Goal: Transaction & Acquisition: Purchase product/service

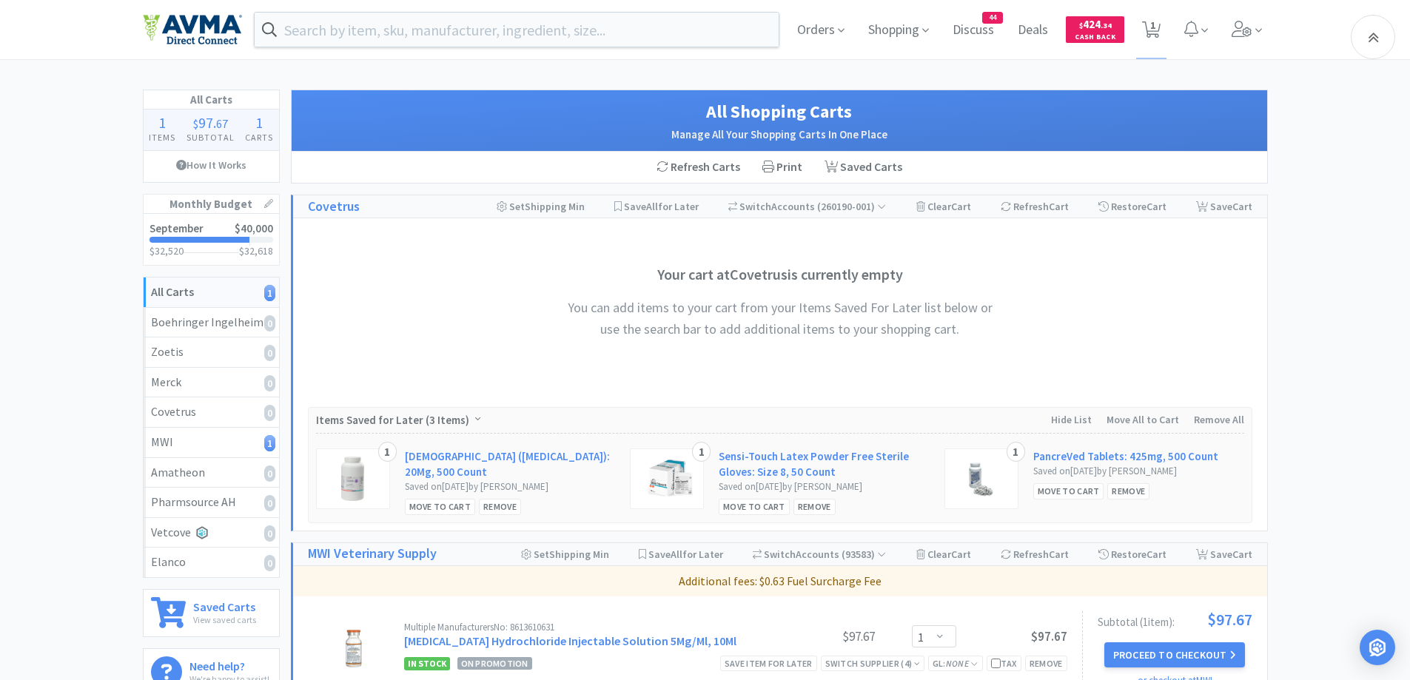
select select "1"
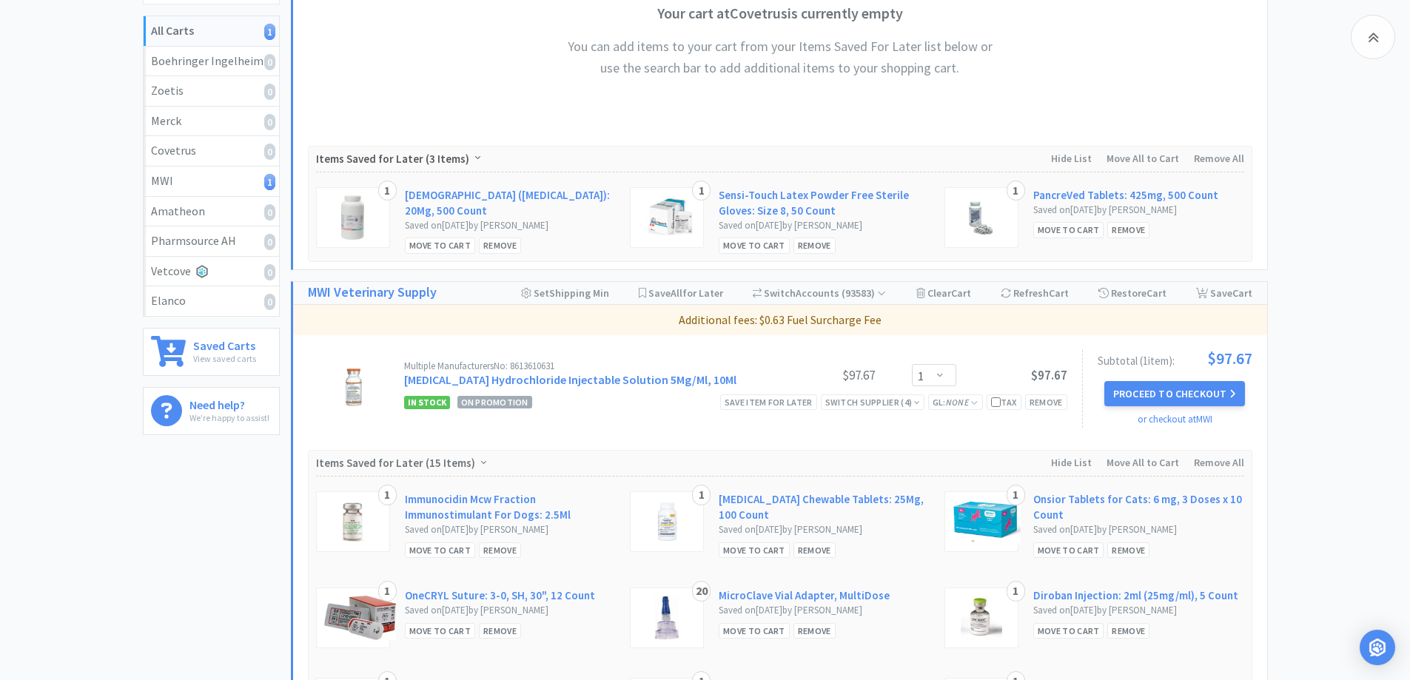
scroll to position [296, 0]
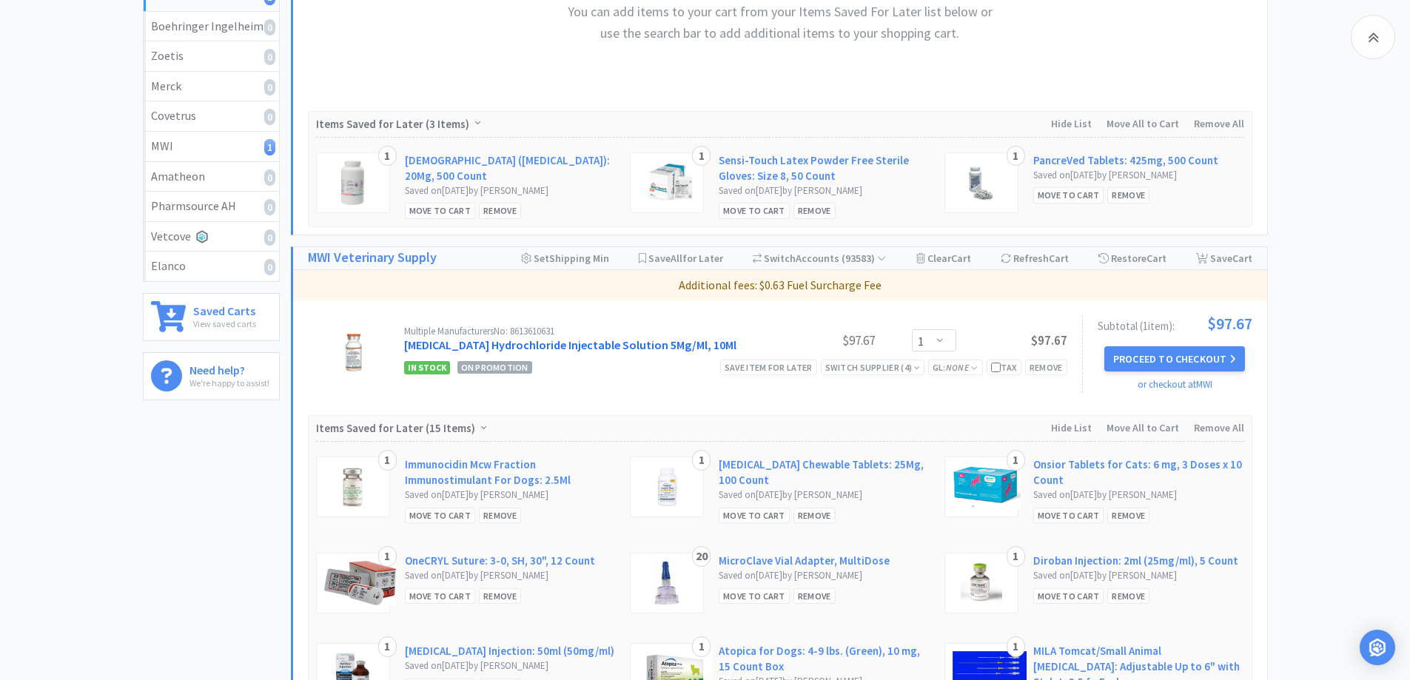
click at [425, 349] on link "[MEDICAL_DATA] Hydrochloride Injectable Solution 5Mg/Ml, 10Ml" at bounding box center [570, 345] width 332 height 15
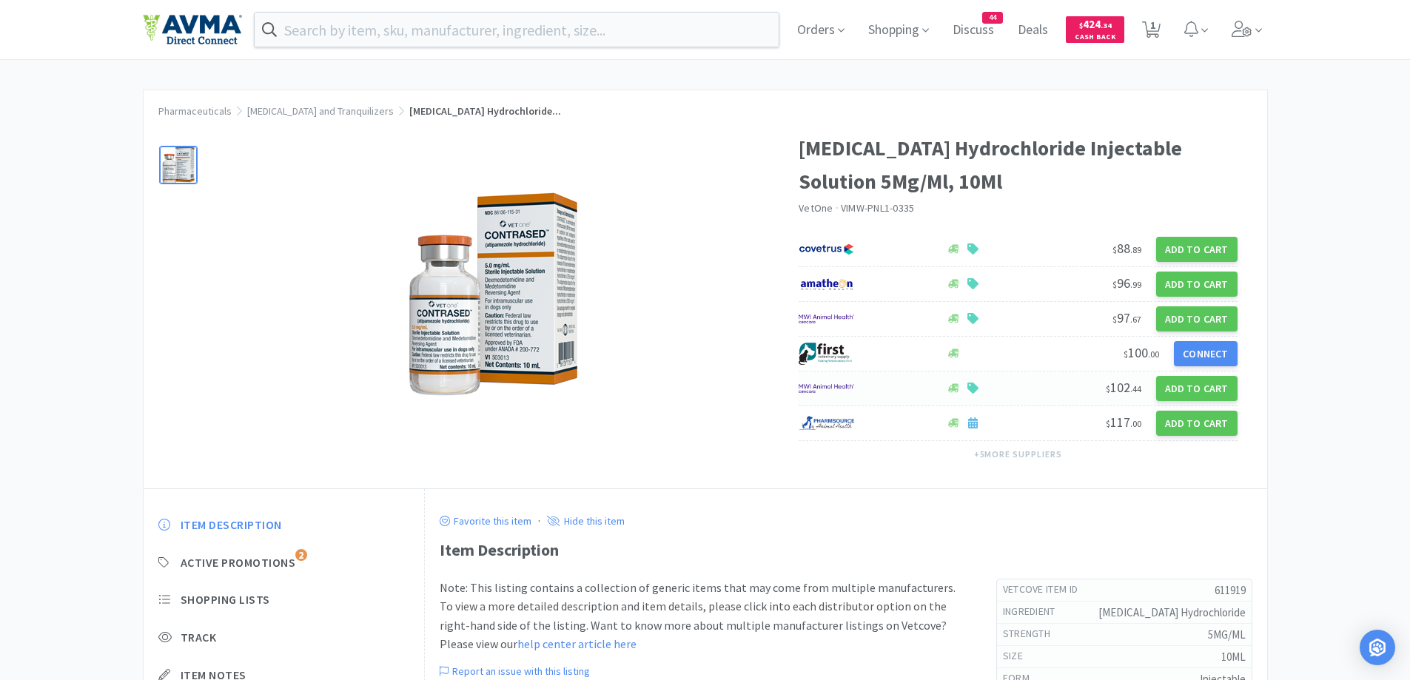
click at [917, 395] on div at bounding box center [865, 388] width 132 height 25
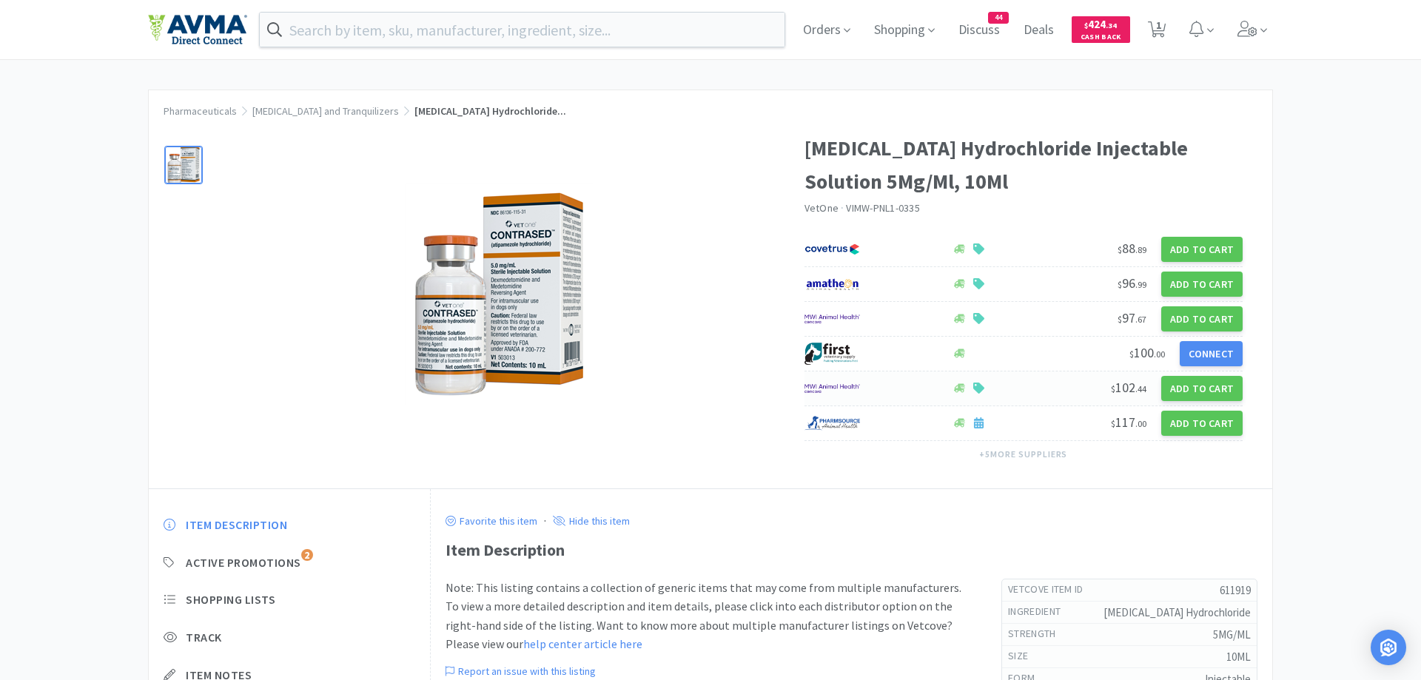
select select "1"
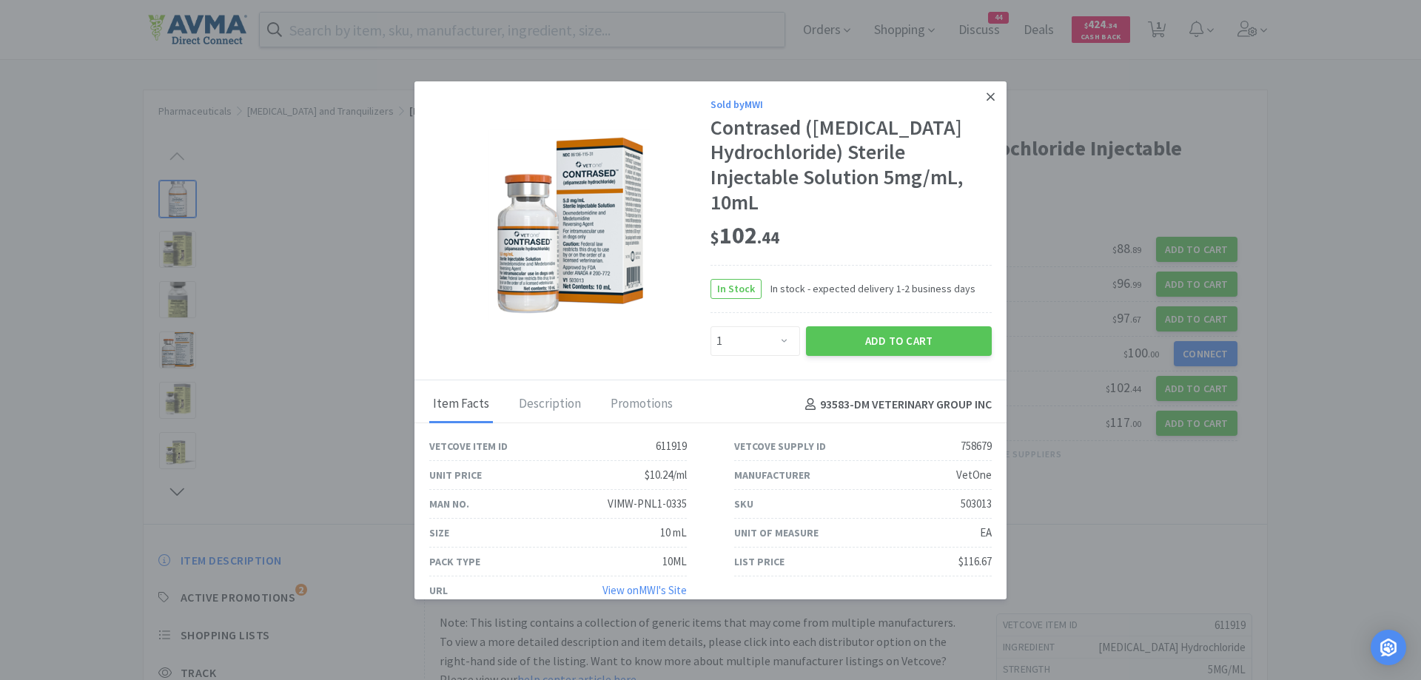
click at [987, 93] on icon at bounding box center [991, 96] width 8 height 13
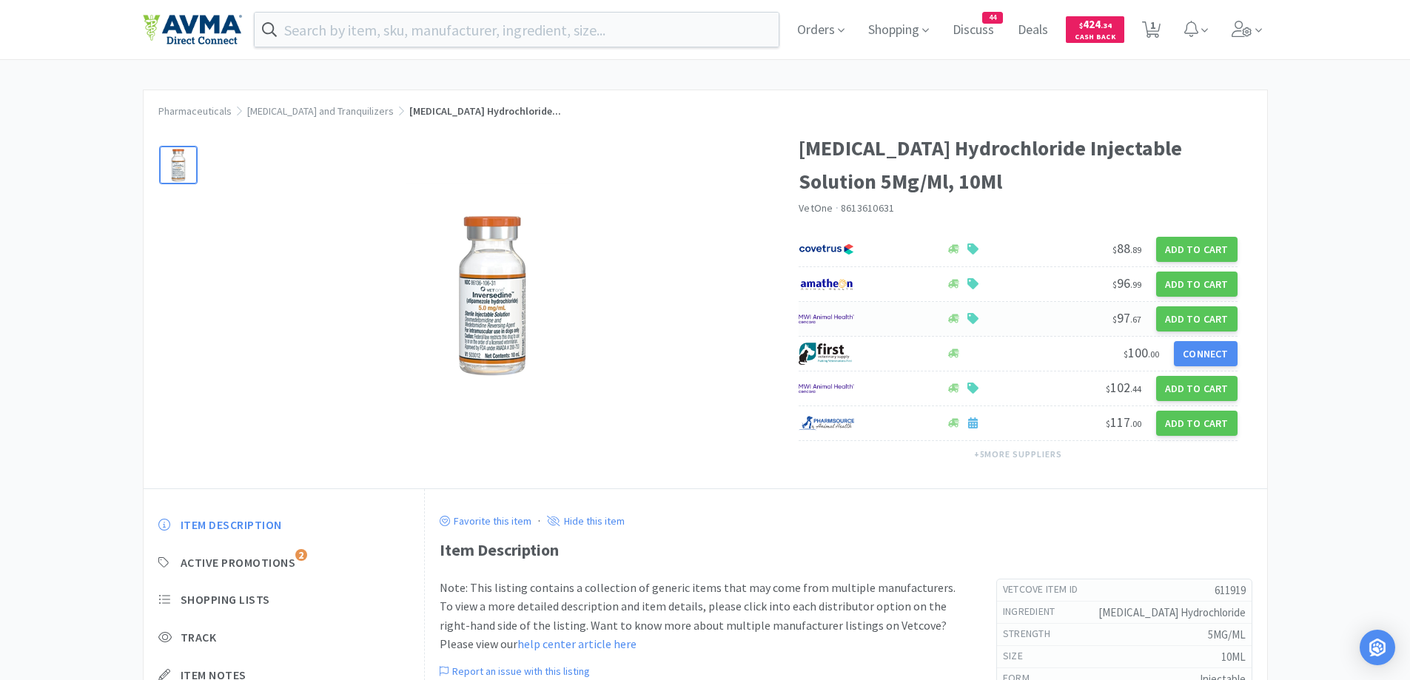
click at [882, 325] on div at bounding box center [865, 318] width 132 height 25
select select "1"
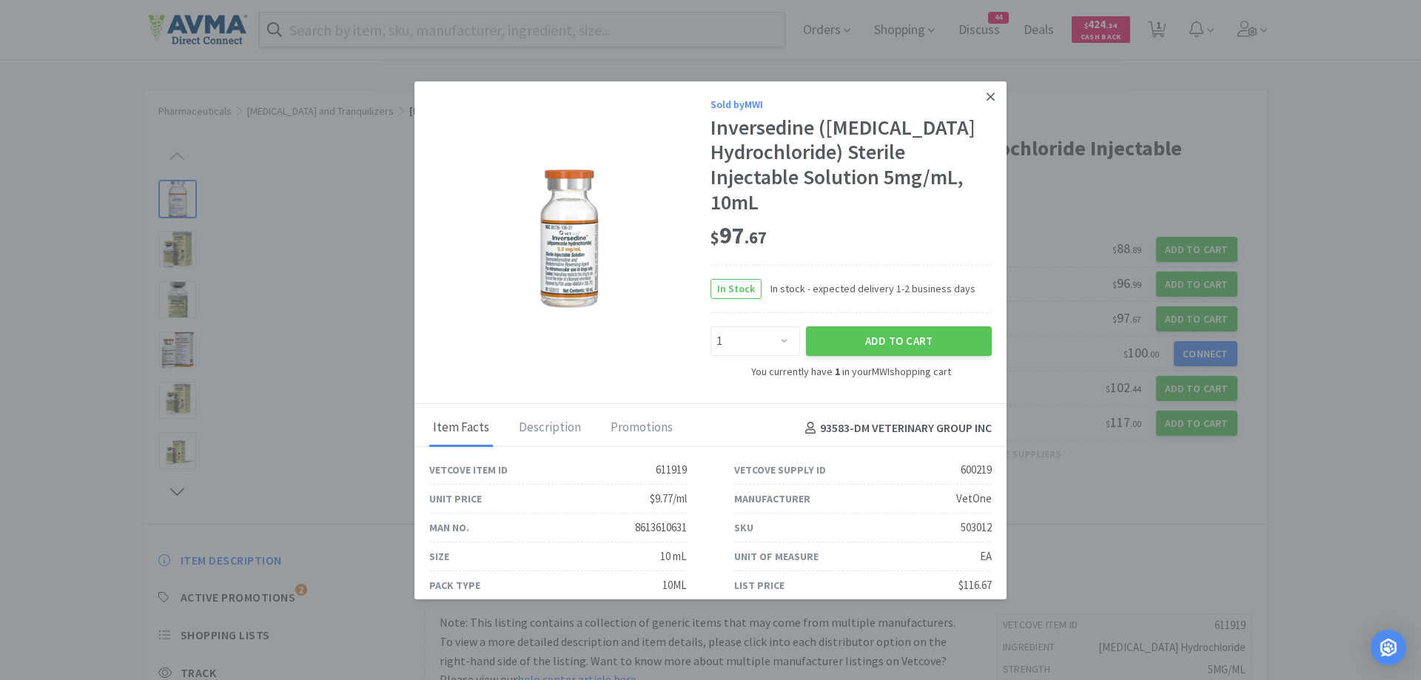
click at [978, 104] on link at bounding box center [991, 97] width 26 height 32
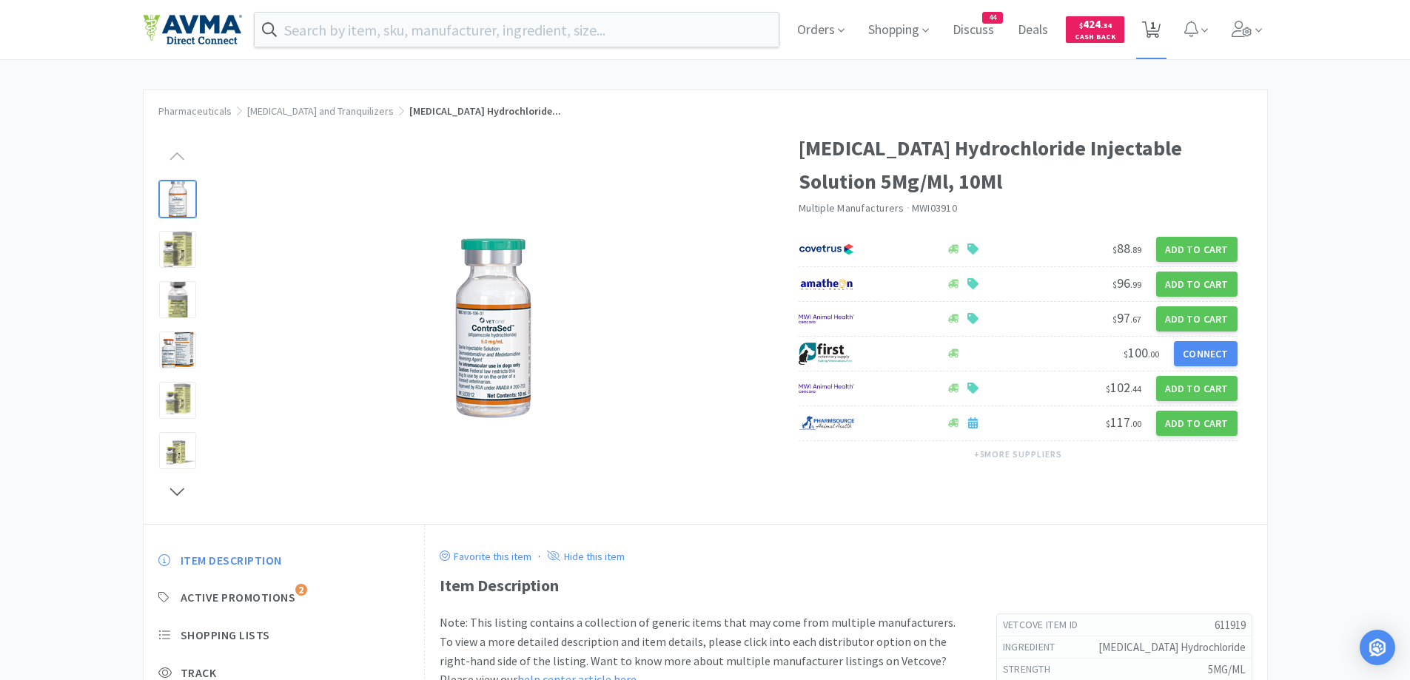
click at [1151, 31] on icon at bounding box center [1151, 29] width 19 height 16
select select "1"
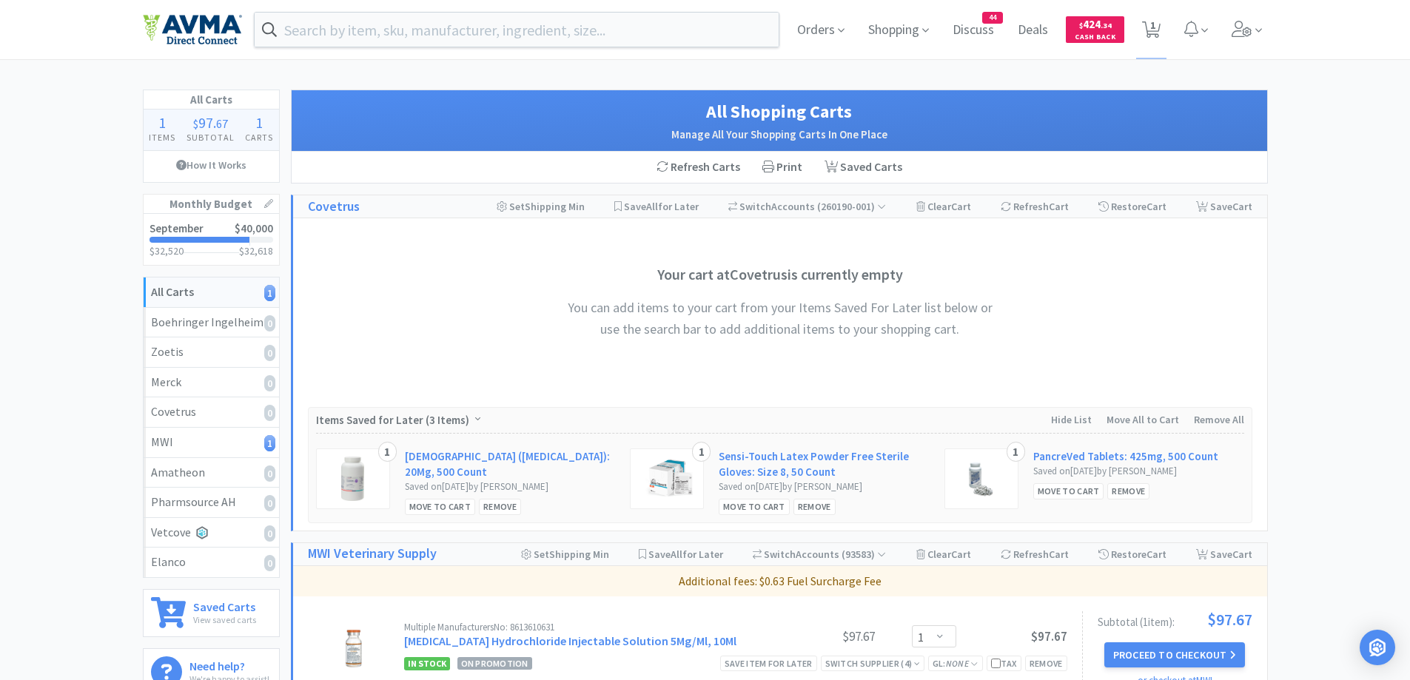
click at [1312, 259] on div "All Carts 1 Items $ 97 . 67 Subtotal 1 Carts How It Works Monthly Budget Septem…" at bounding box center [705, 673] width 1410 height 1167
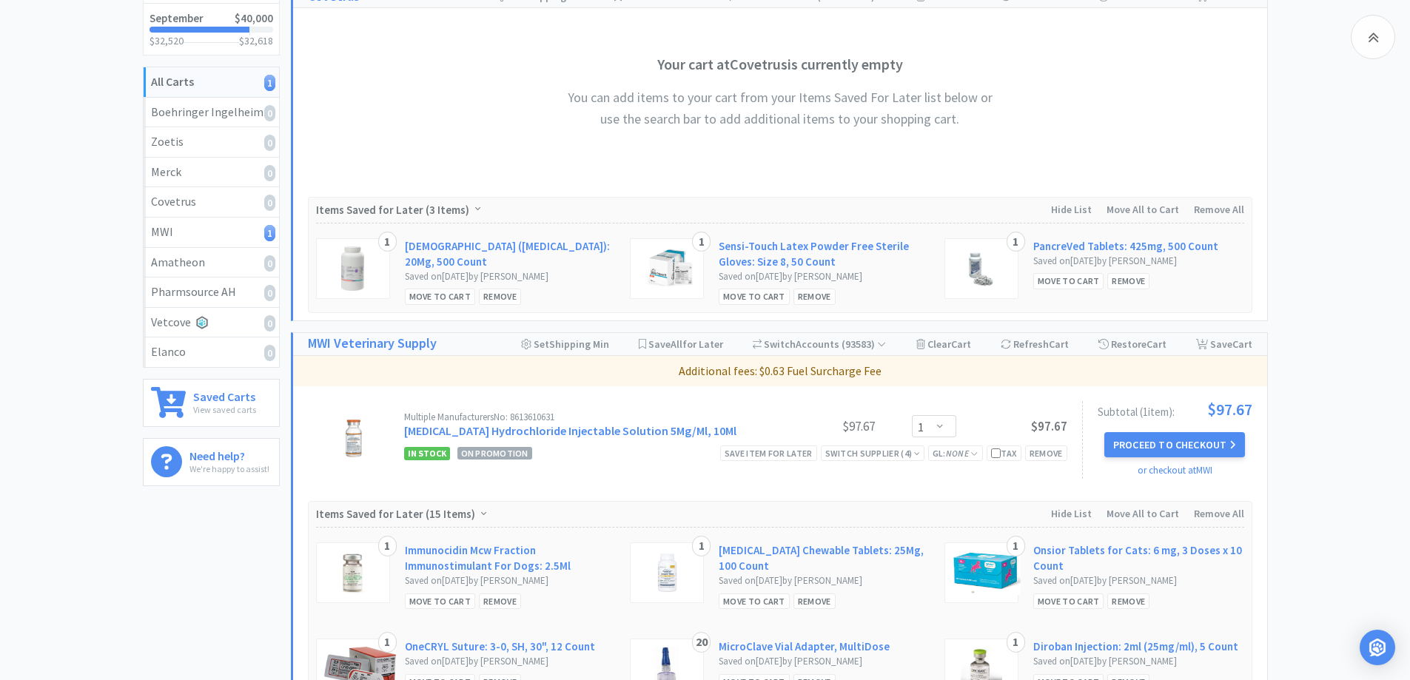
scroll to position [296, 0]
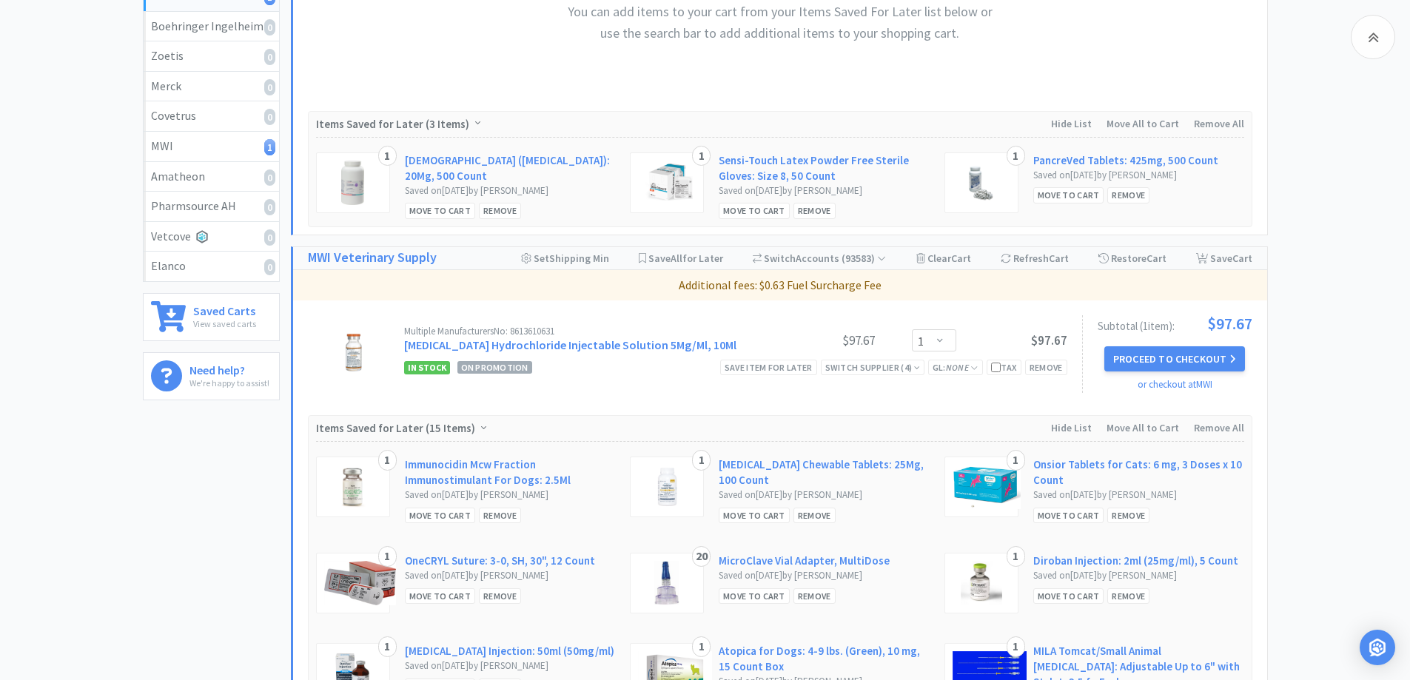
click at [1344, 212] on div "All Carts 1 Items $ 97 . 67 Subtotal 1 Carts How It Works Monthly Budget Septem…" at bounding box center [705, 376] width 1410 height 1167
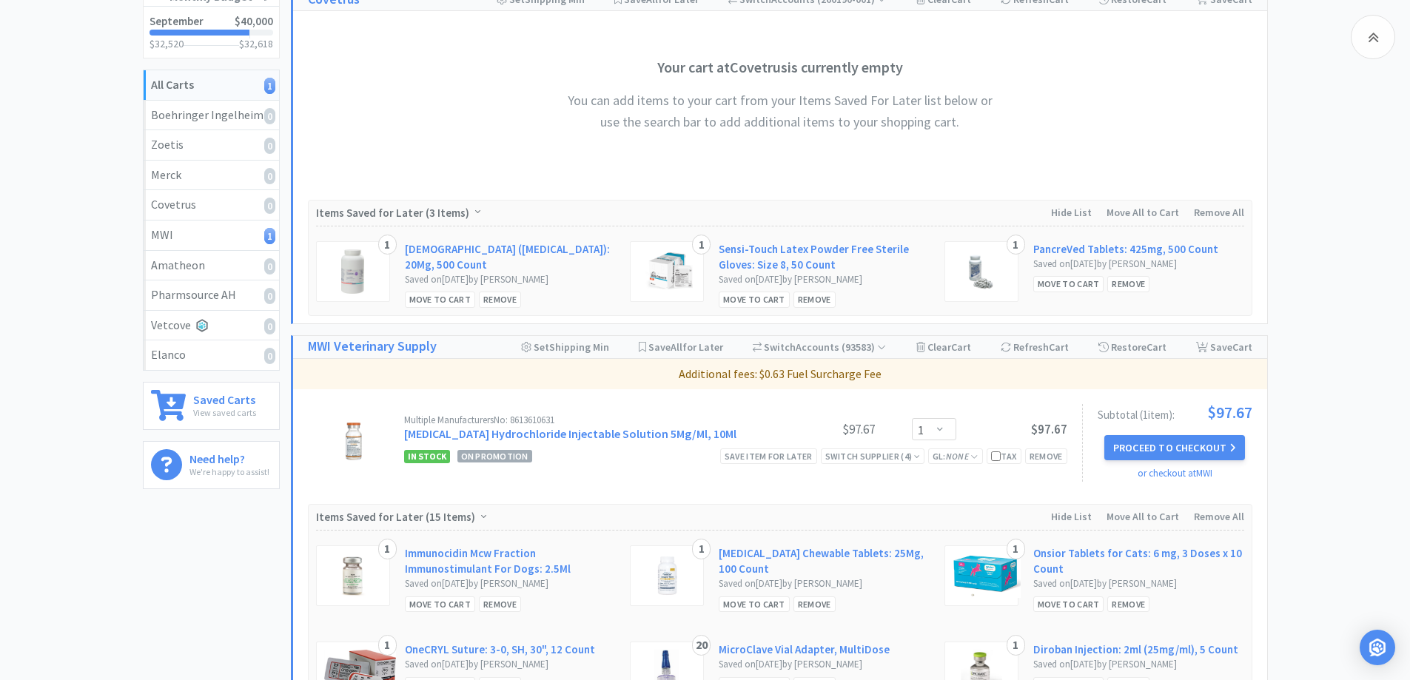
scroll to position [0, 0]
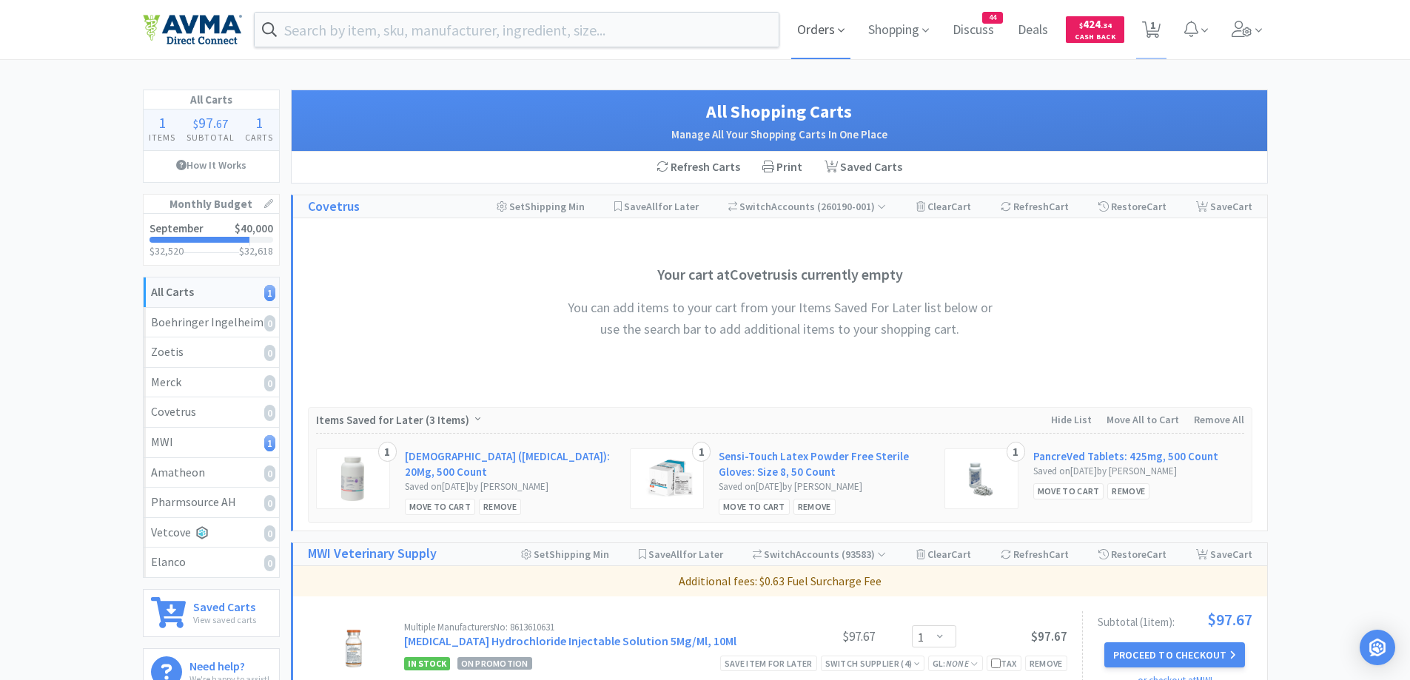
click at [804, 19] on span "Orders" at bounding box center [820, 29] width 59 height 59
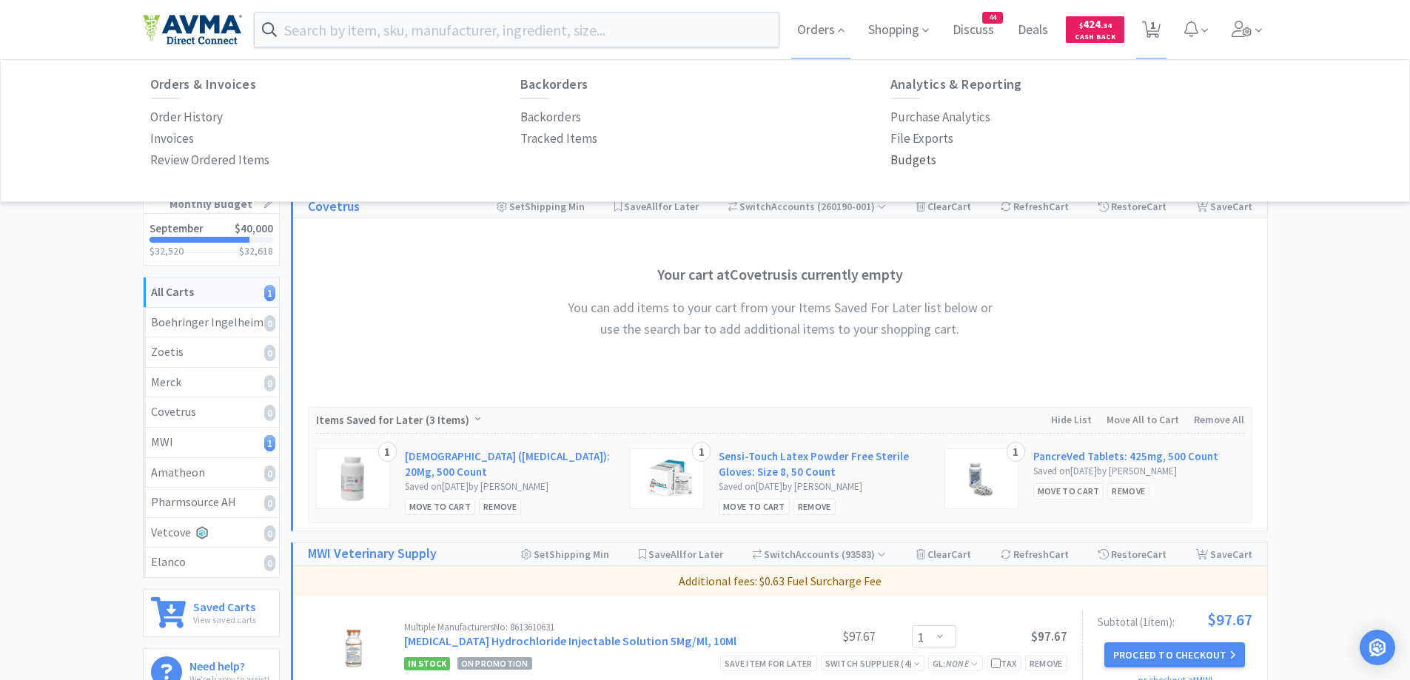
click at [902, 159] on p "Budgets" at bounding box center [914, 160] width 46 height 20
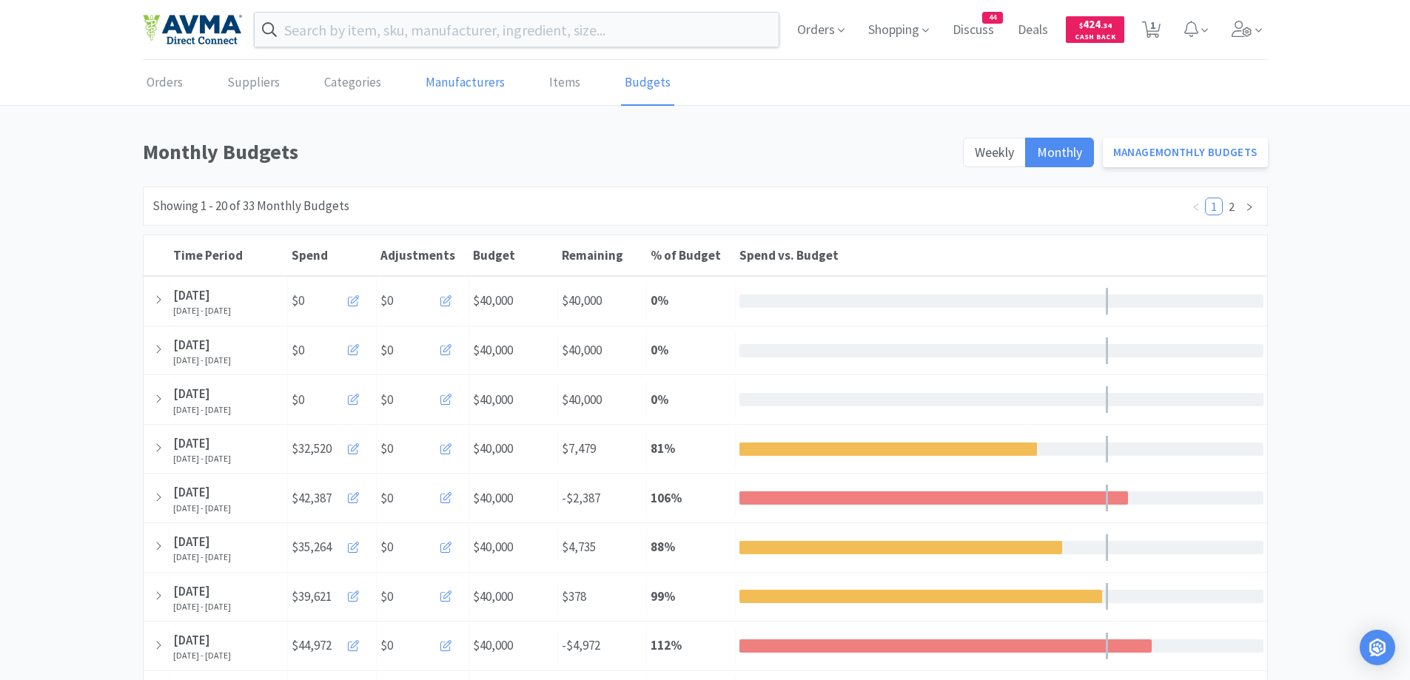
click at [447, 81] on link "Manufacturers" at bounding box center [465, 83] width 87 height 45
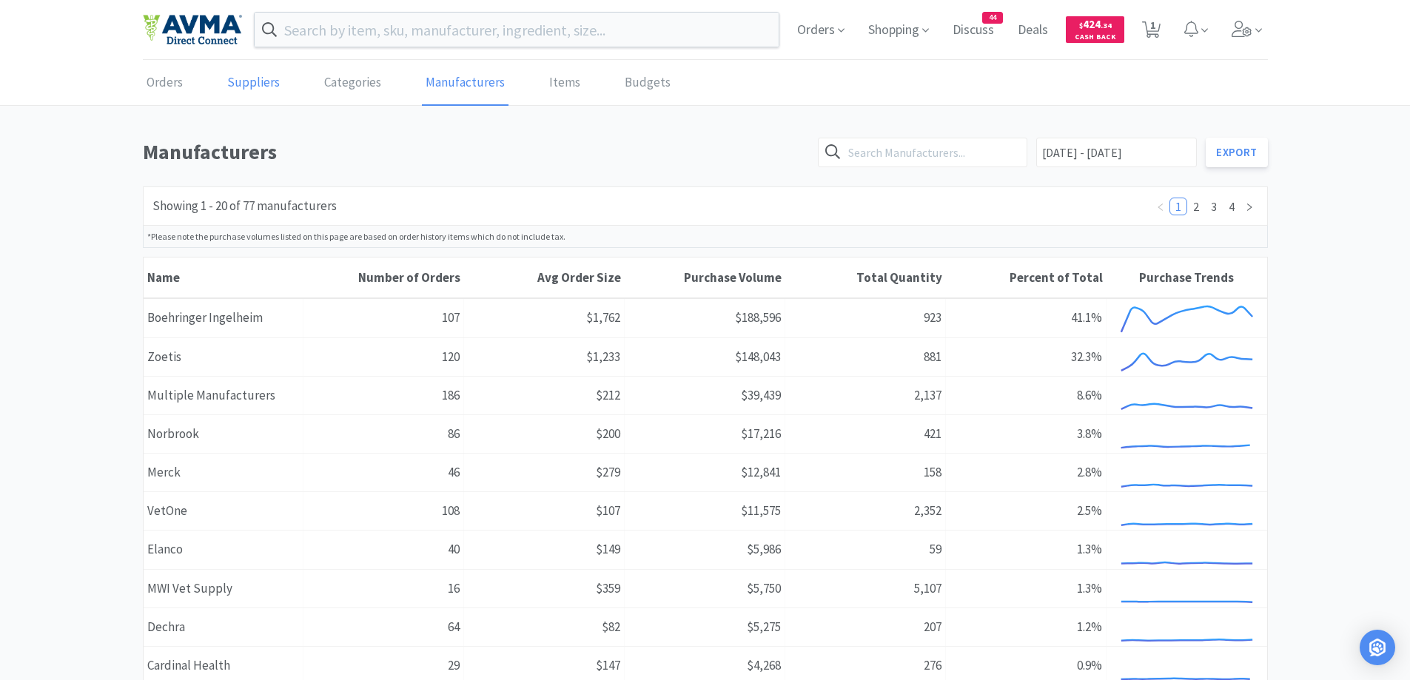
click at [258, 73] on link "Suppliers" at bounding box center [254, 83] width 60 height 45
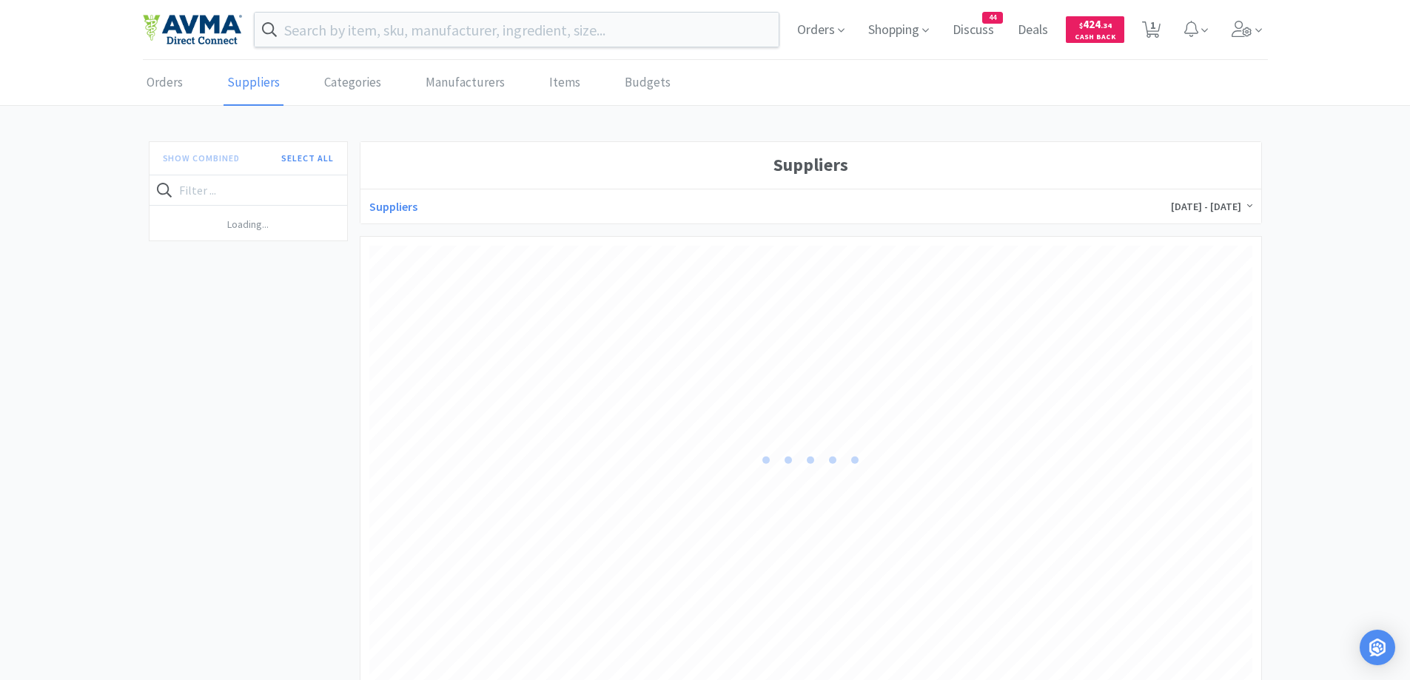
scroll to position [441, 883]
click at [263, 218] on h4 "Boehringer Ingelheim" at bounding box center [237, 222] width 164 height 19
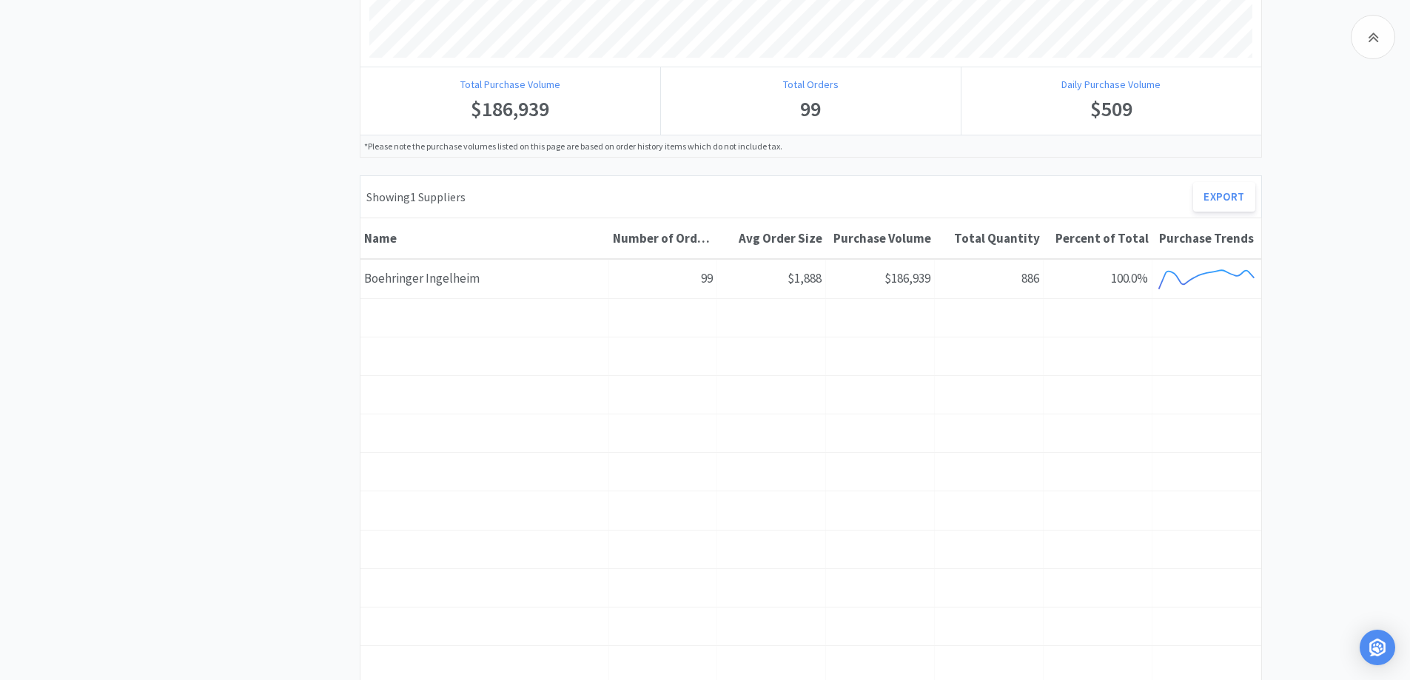
scroll to position [740, 0]
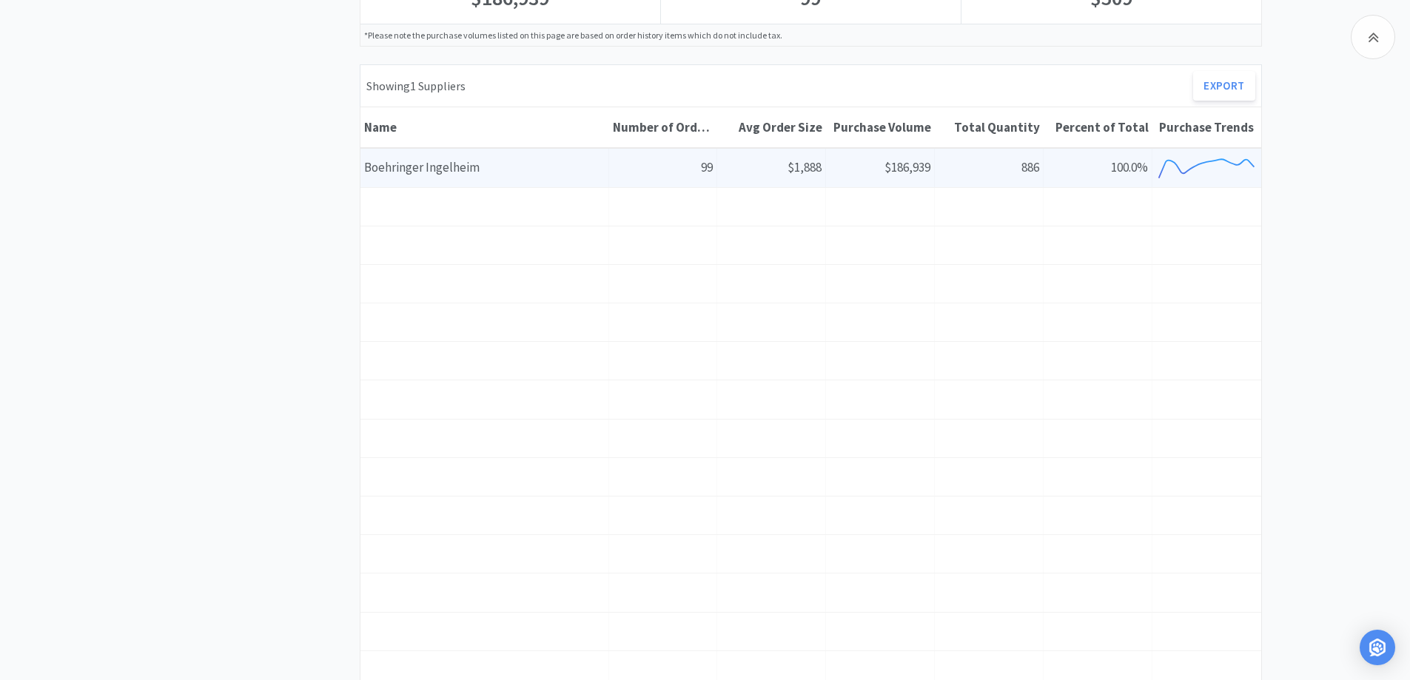
click at [620, 172] on div "Number of Orders 99" at bounding box center [663, 168] width 109 height 38
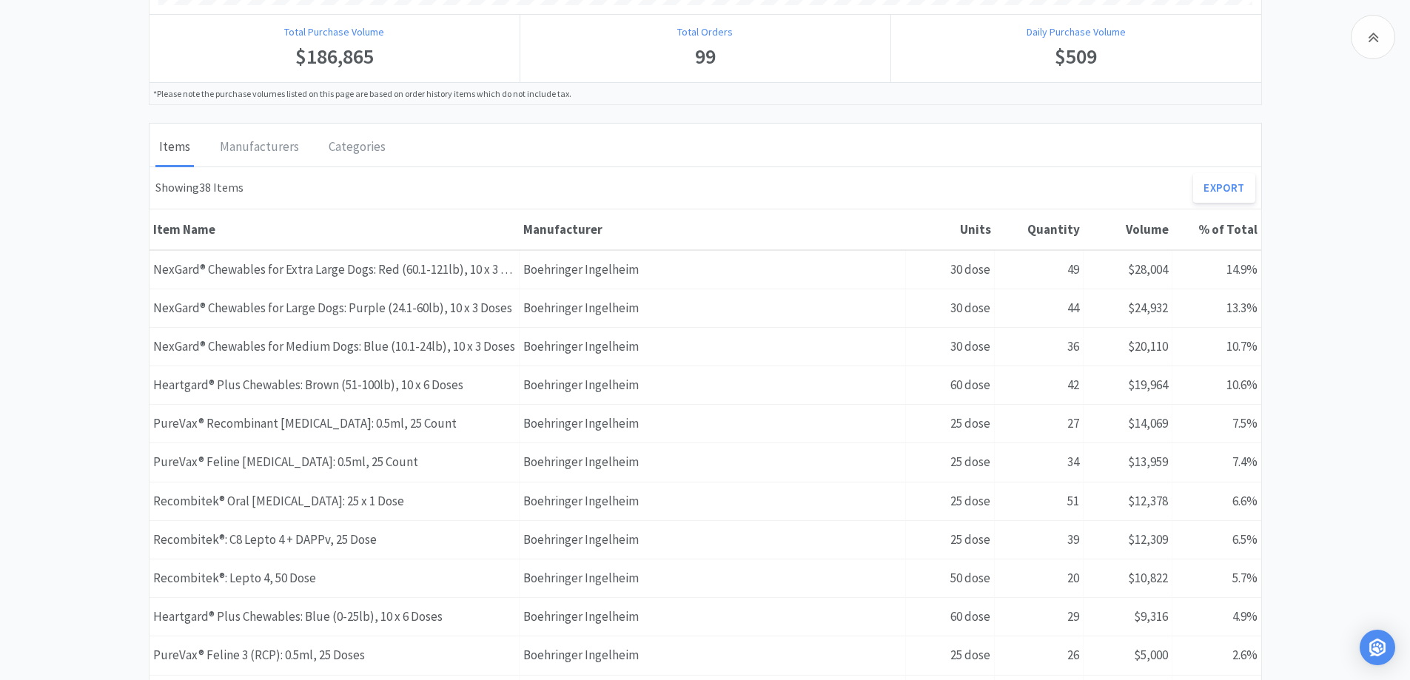
scroll to position [592, 0]
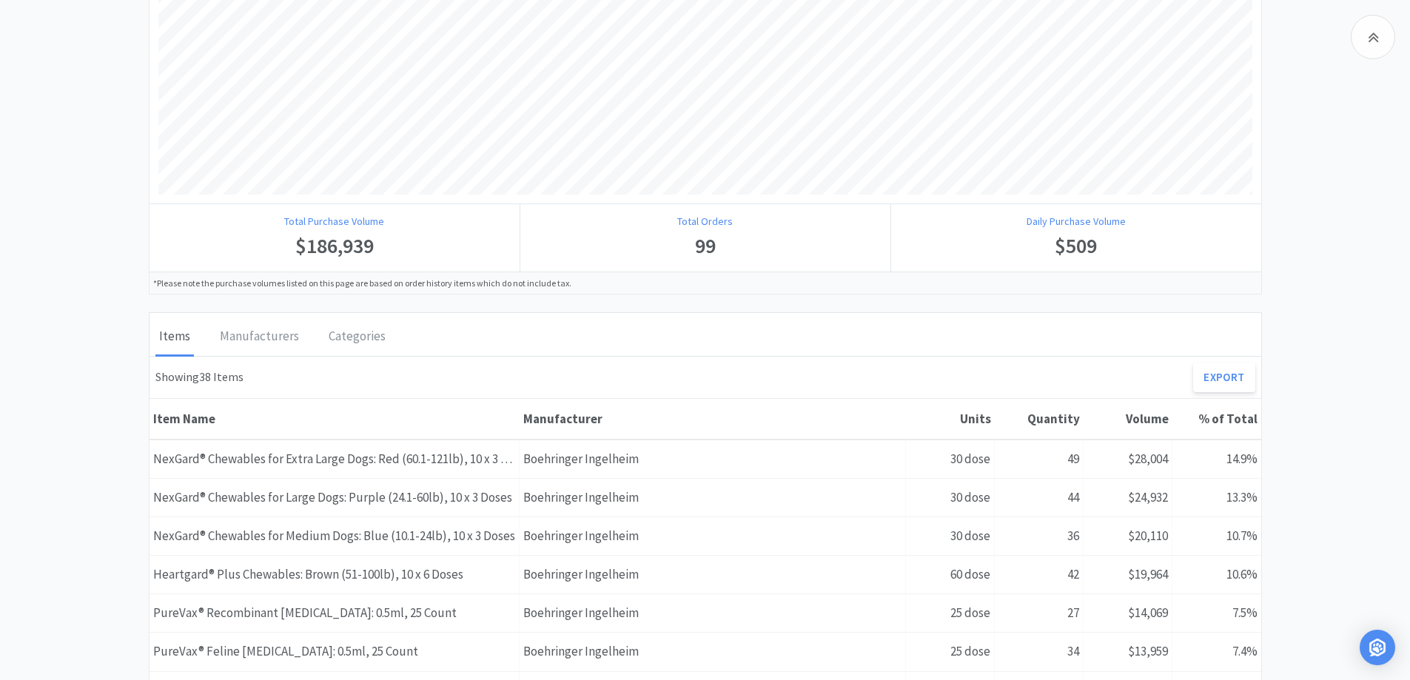
click at [1338, 295] on div "Boehringer Ingelheim Suppliers Boehringer [GEOGRAPHIC_DATA] [DATE] - [DATE] Tot…" at bounding box center [705, 412] width 1410 height 1739
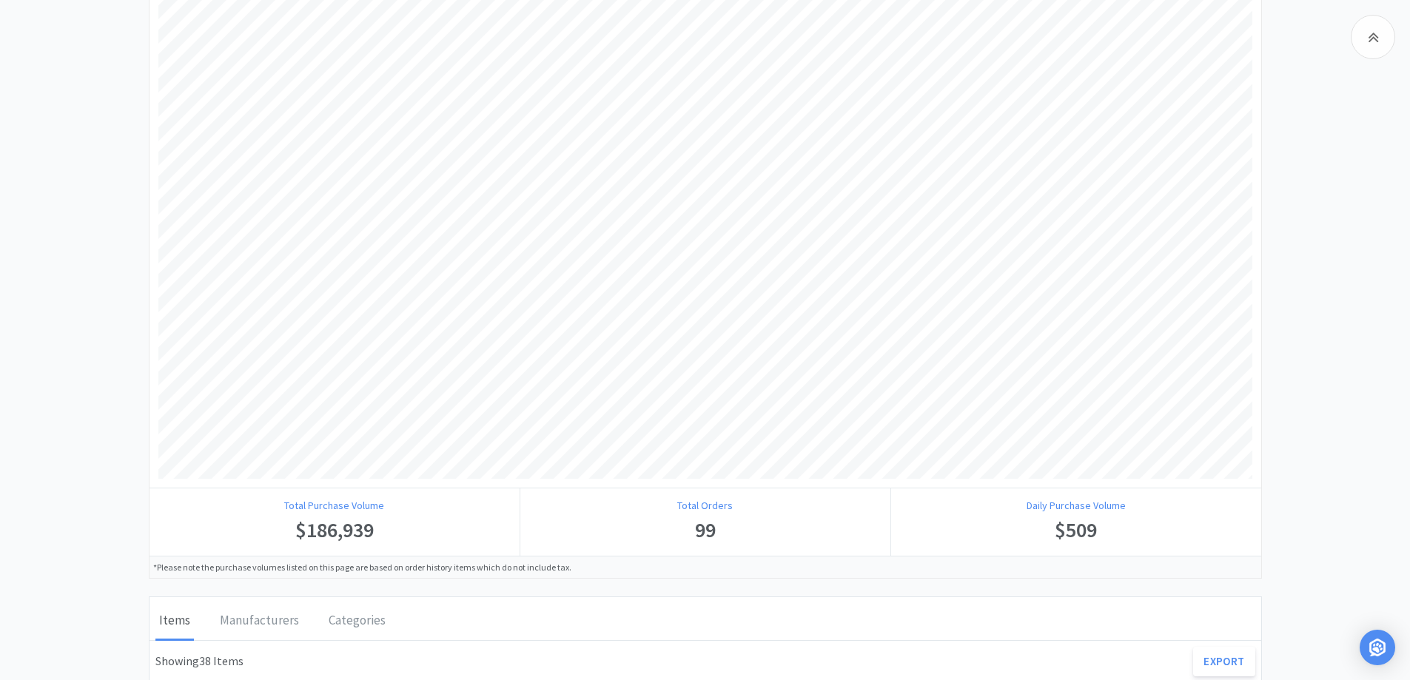
scroll to position [0, 0]
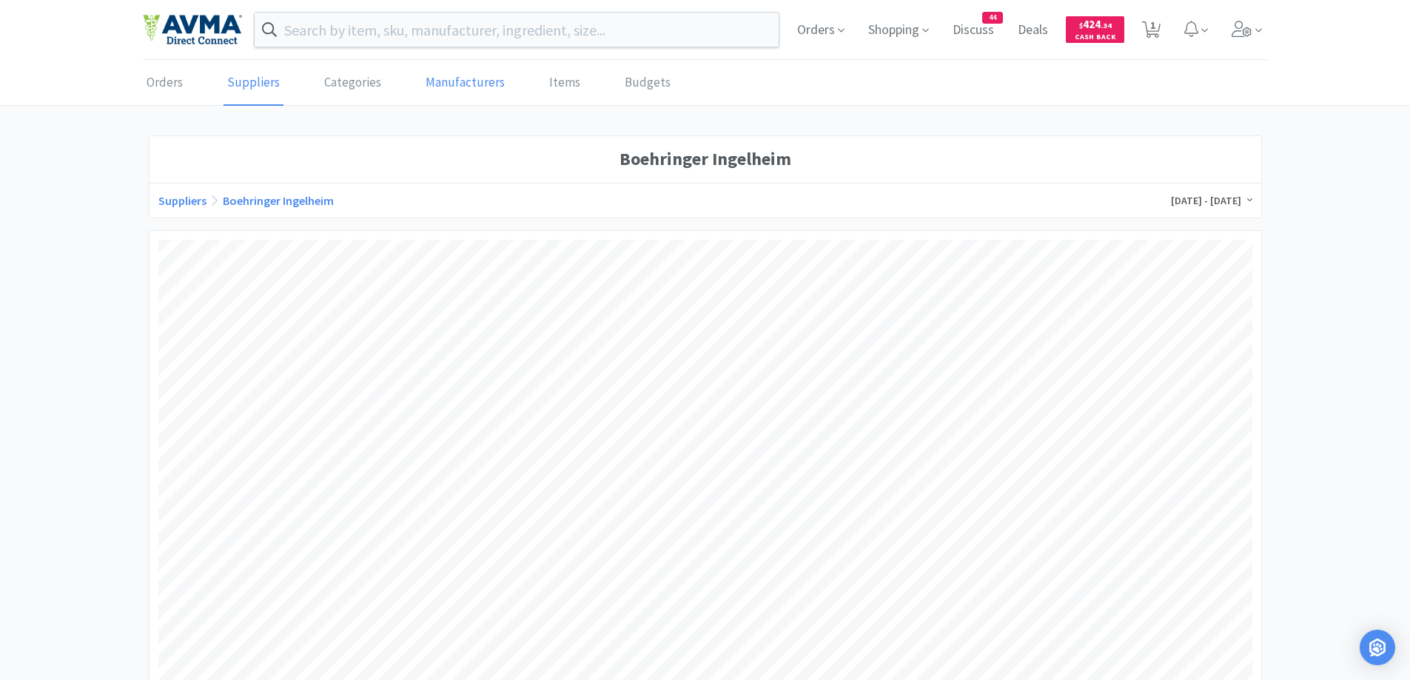
click at [475, 102] on link "Manufacturers" at bounding box center [465, 83] width 87 height 45
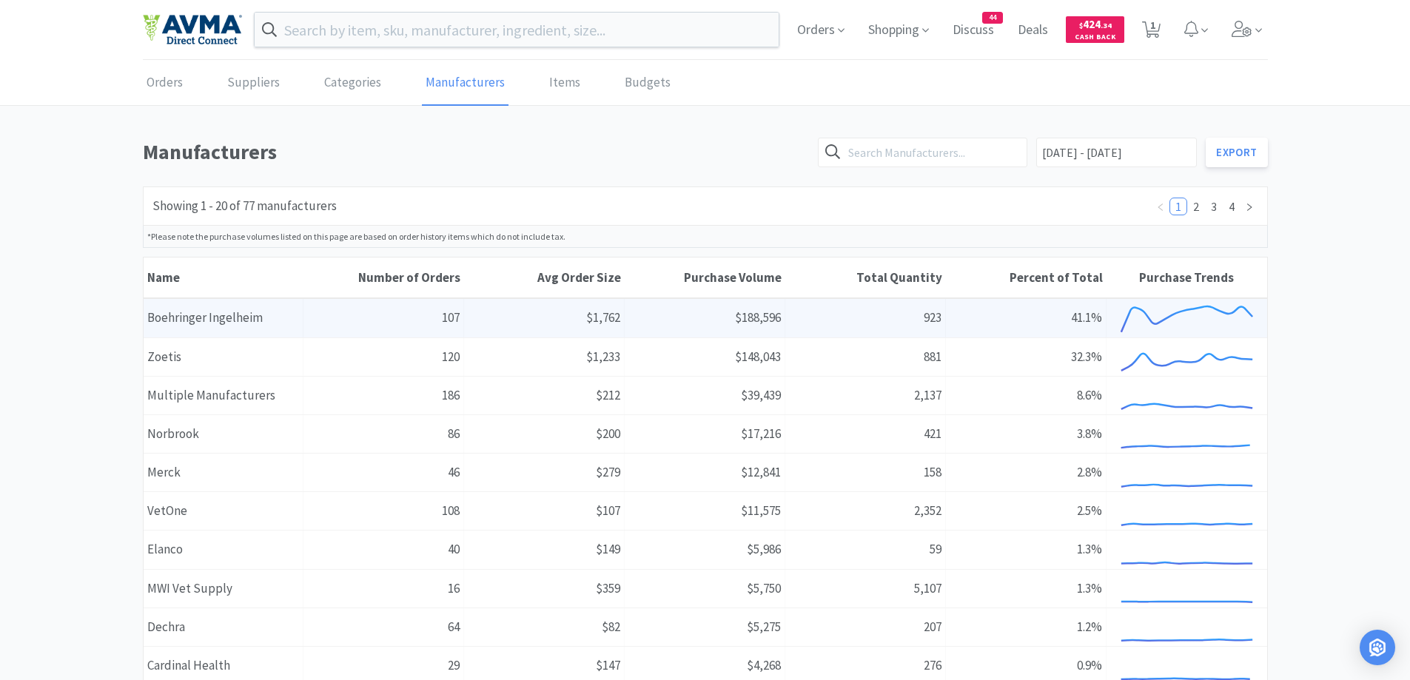
click at [265, 312] on div "Name [PERSON_NAME]" at bounding box center [224, 318] width 161 height 38
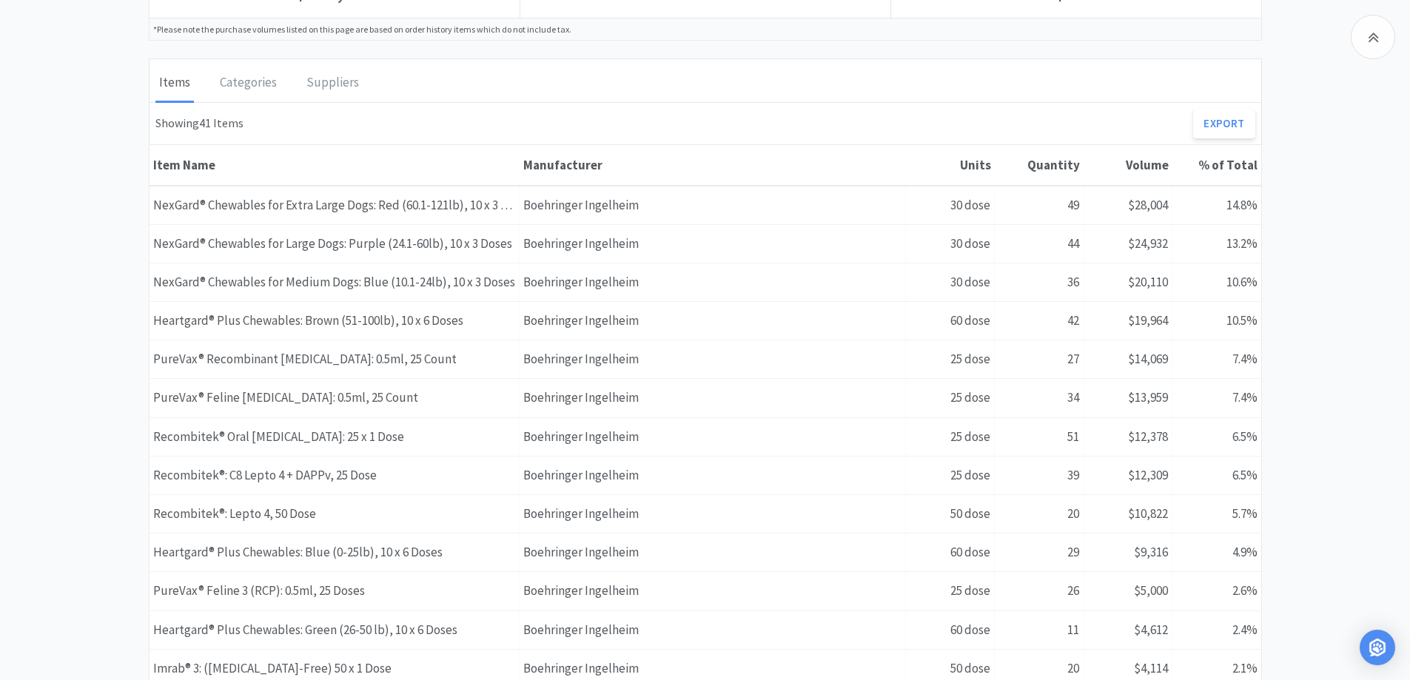
scroll to position [740, 0]
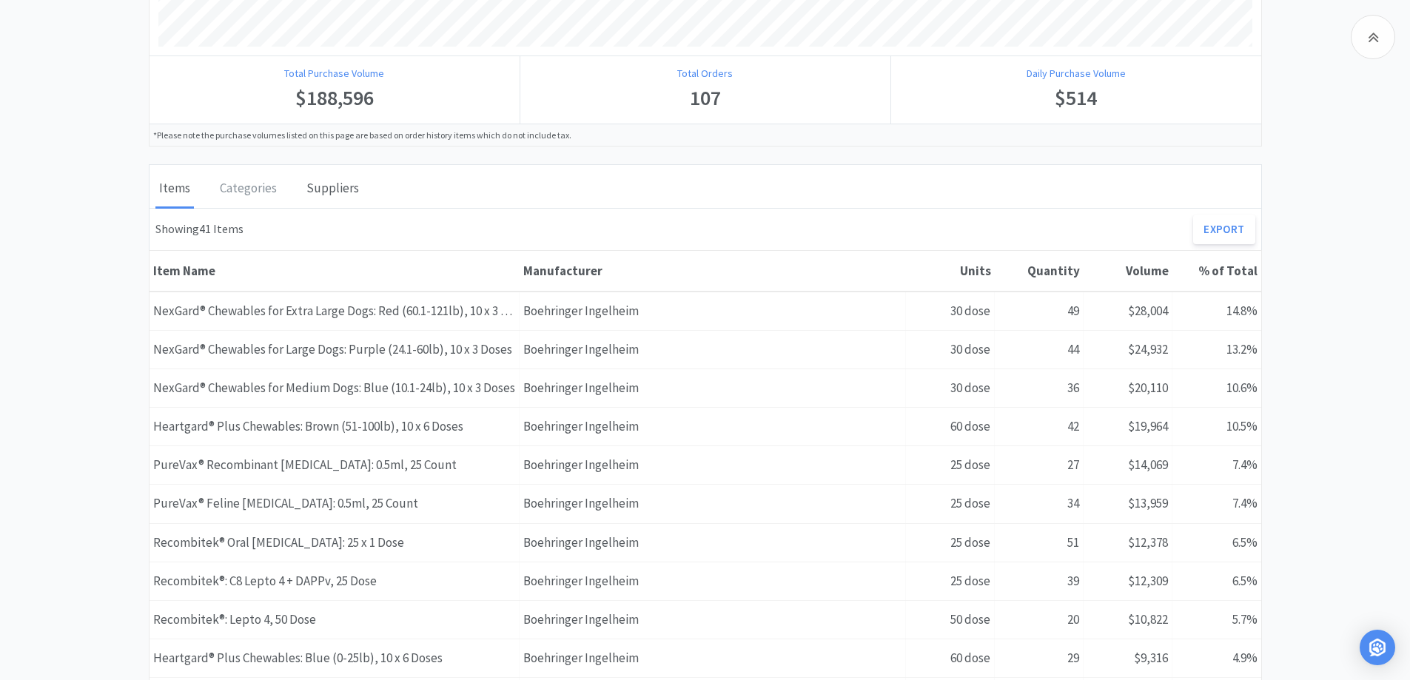
click at [303, 187] on div "Suppliers" at bounding box center [333, 189] width 60 height 37
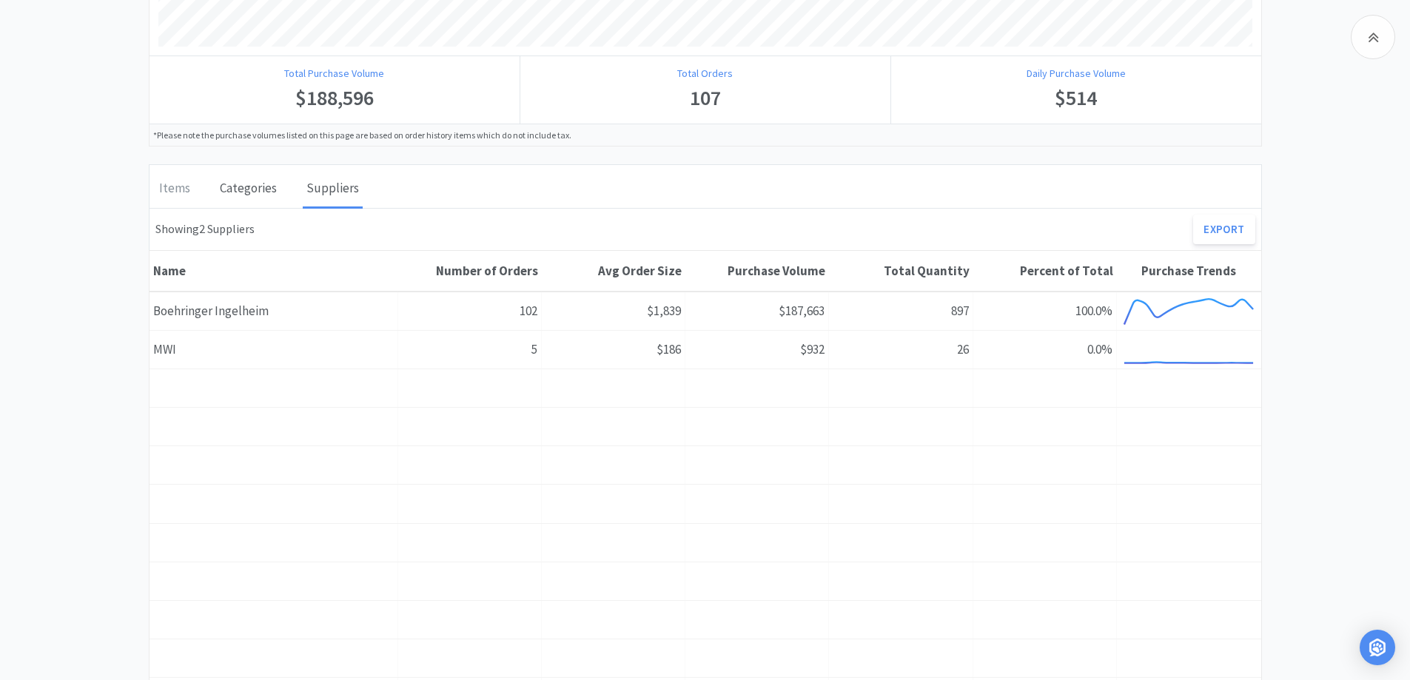
click at [218, 188] on div "Categories" at bounding box center [248, 189] width 64 height 37
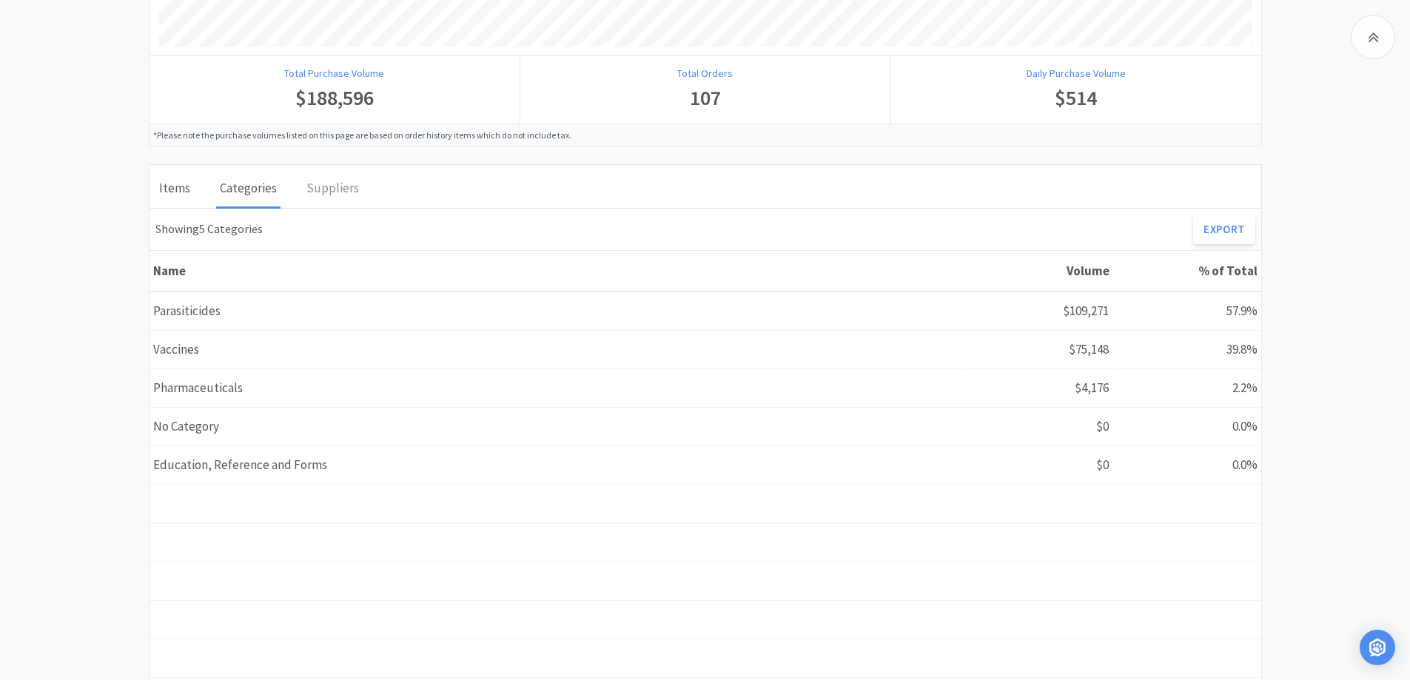
click at [185, 204] on div "Items" at bounding box center [174, 189] width 38 height 37
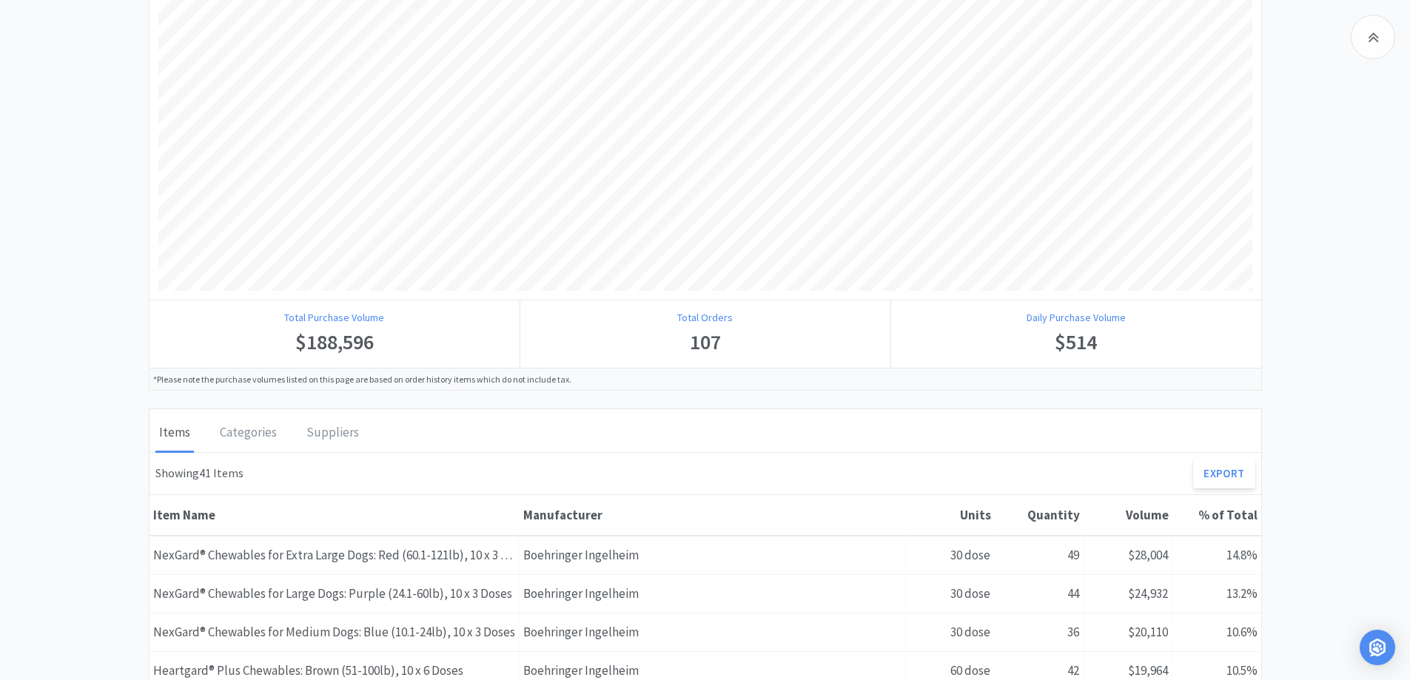
scroll to position [444, 0]
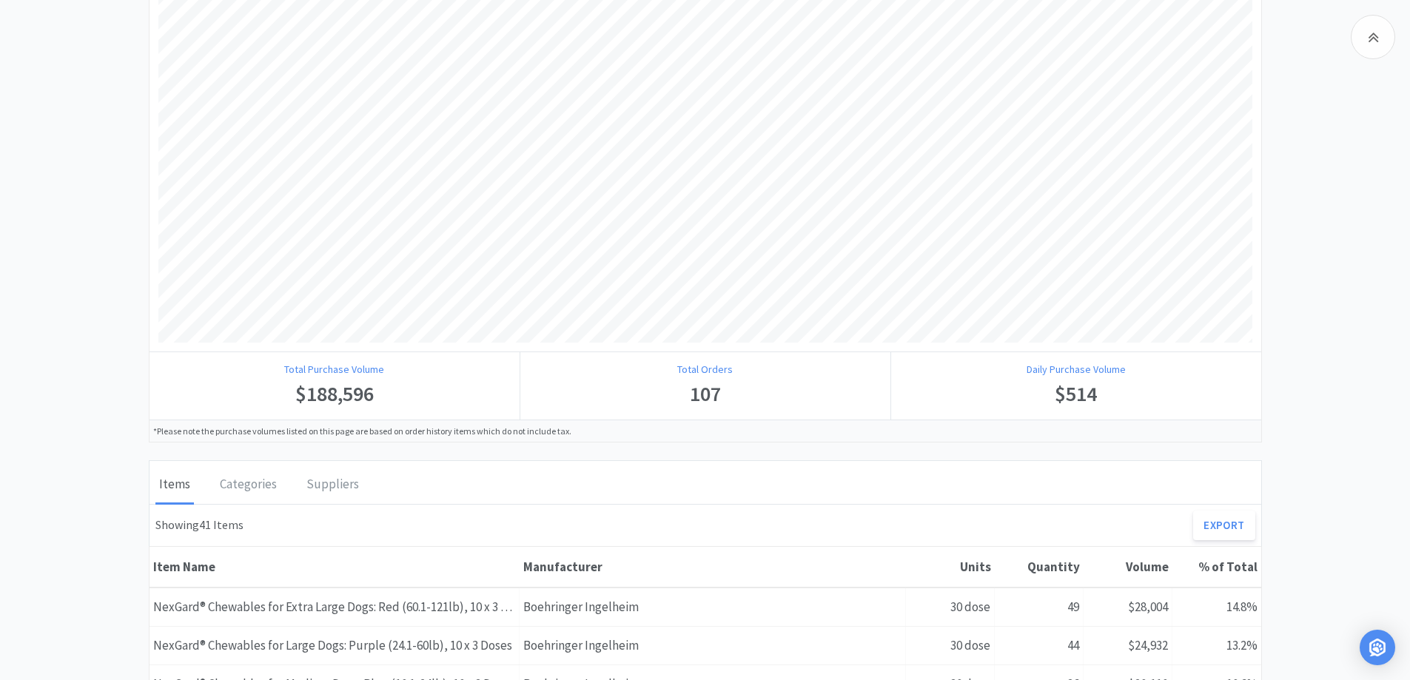
click at [81, 452] on div "Boehringer Ingelheim Manufacturers Boehringer [GEOGRAPHIC_DATA] [DATE] - [DATE]…" at bounding box center [705, 560] width 1410 height 1739
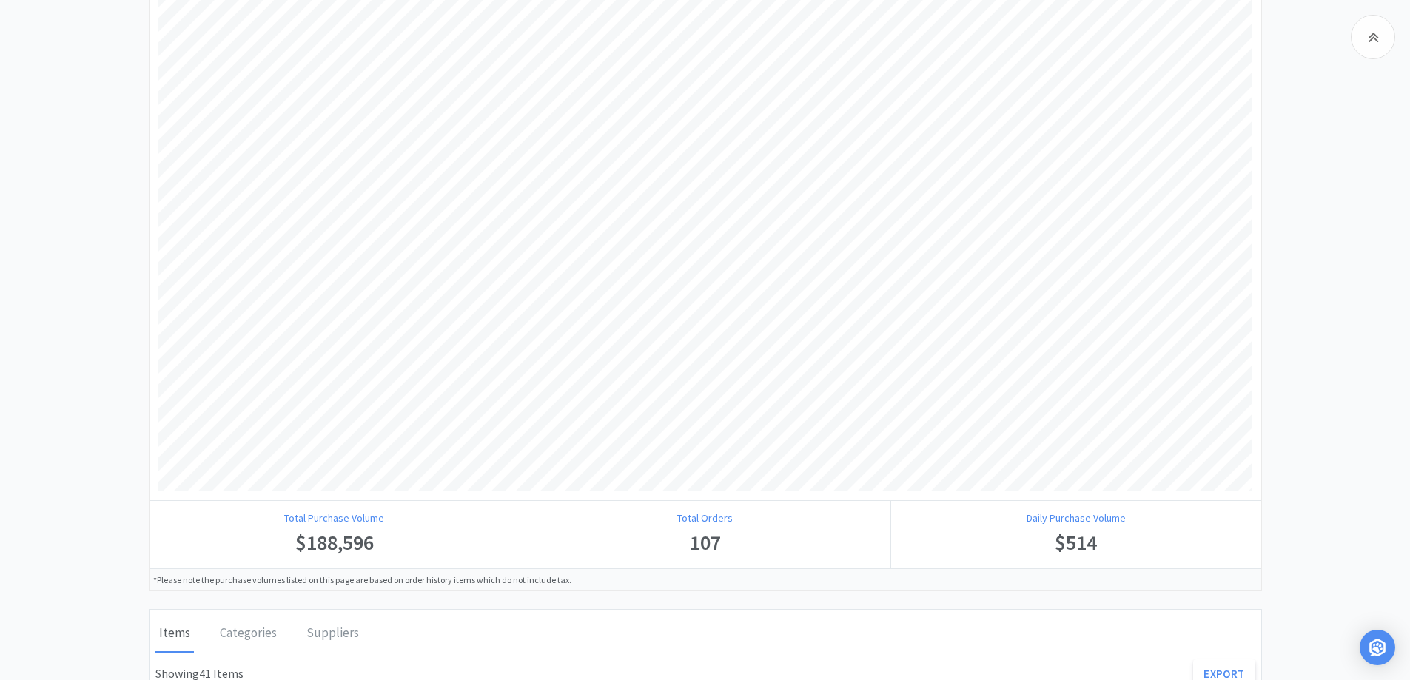
scroll to position [296, 0]
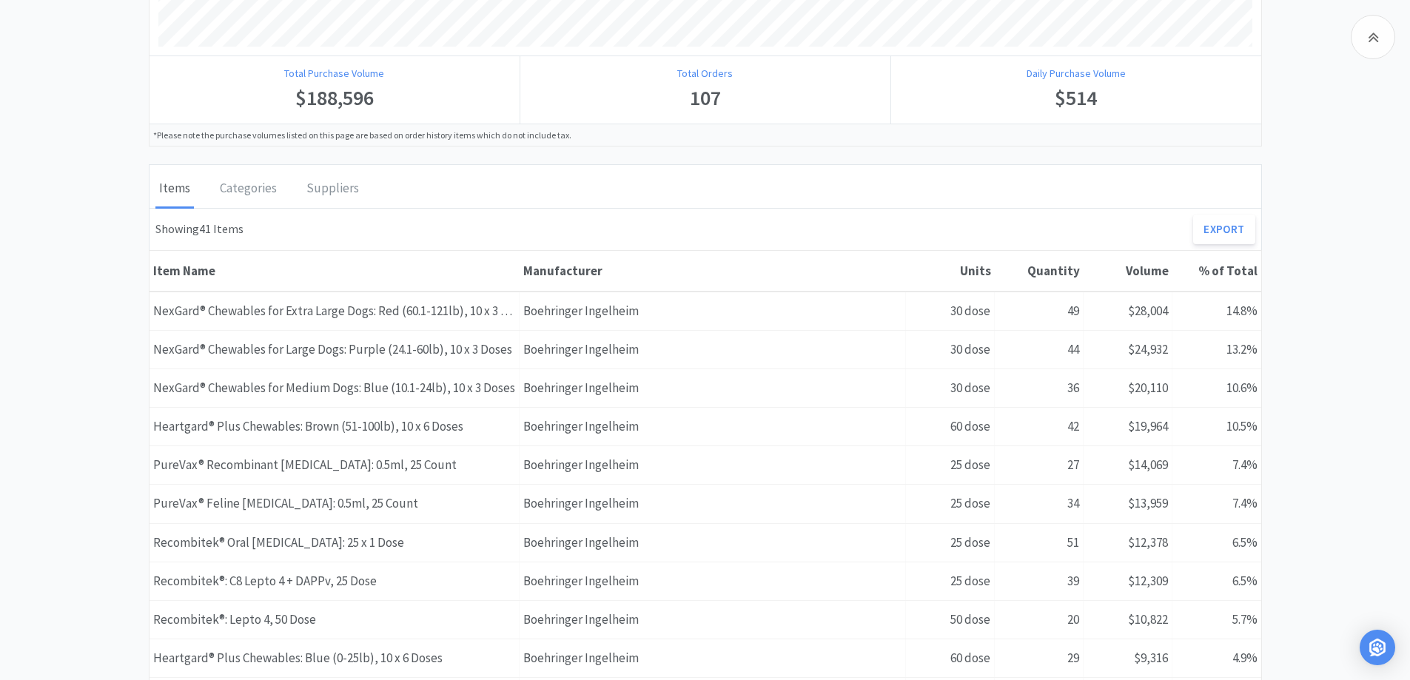
drag, startPoint x: 74, startPoint y: 422, endPoint x: 111, endPoint y: 415, distance: 37.6
click at [75, 422] on div "Boehringer Ingelheim Manufacturers Boehringer [GEOGRAPHIC_DATA] [DATE] - [DATE]…" at bounding box center [705, 264] width 1410 height 1739
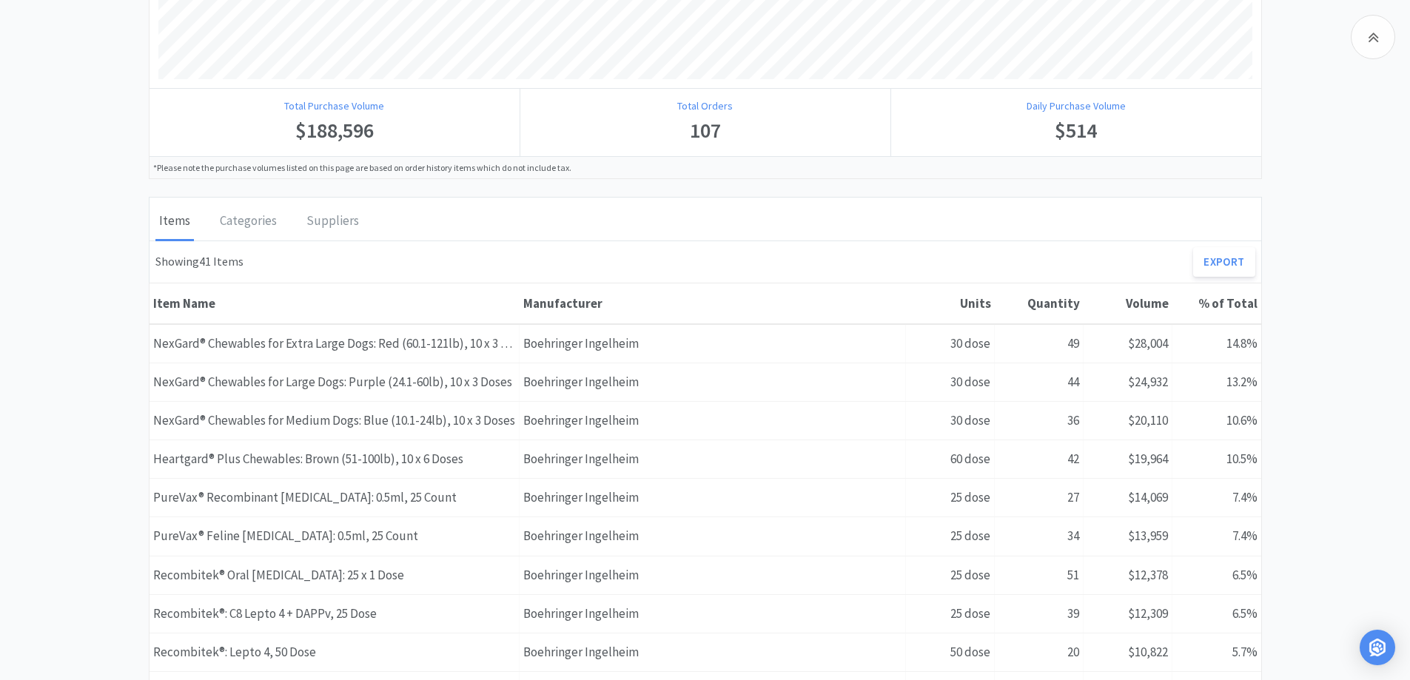
scroll to position [727, 0]
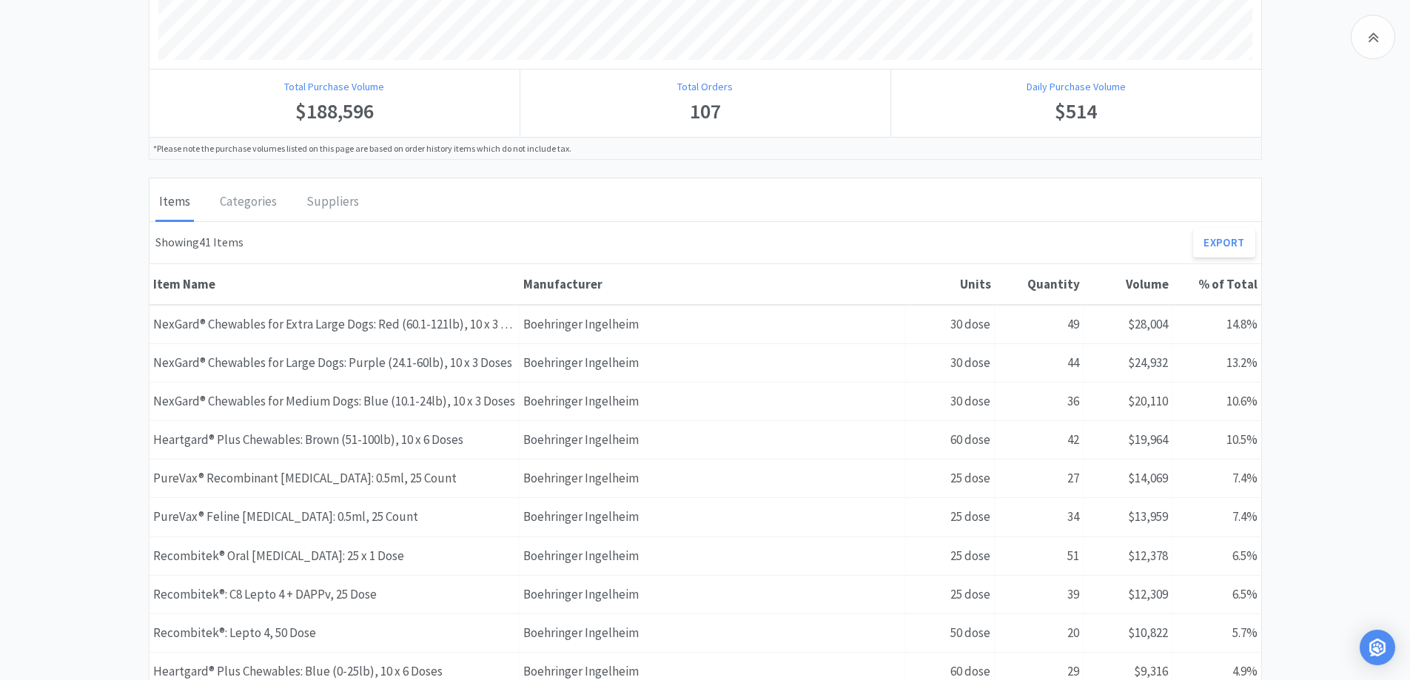
click at [1332, 315] on div "Boehringer Ingelheim Manufacturers Boehringer [GEOGRAPHIC_DATA] [DATE] - [DATE]…" at bounding box center [705, 278] width 1410 height 1739
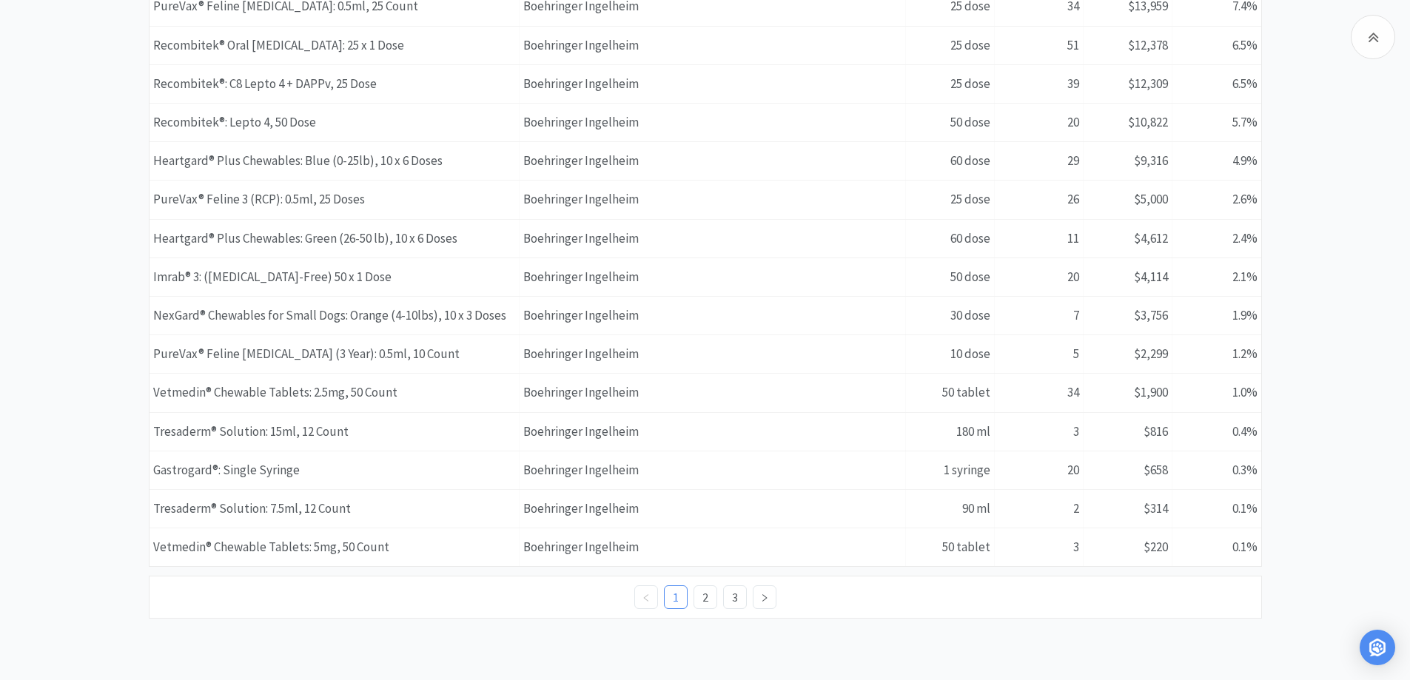
scroll to position [1238, 0]
click at [697, 595] on link "2" at bounding box center [705, 597] width 22 height 22
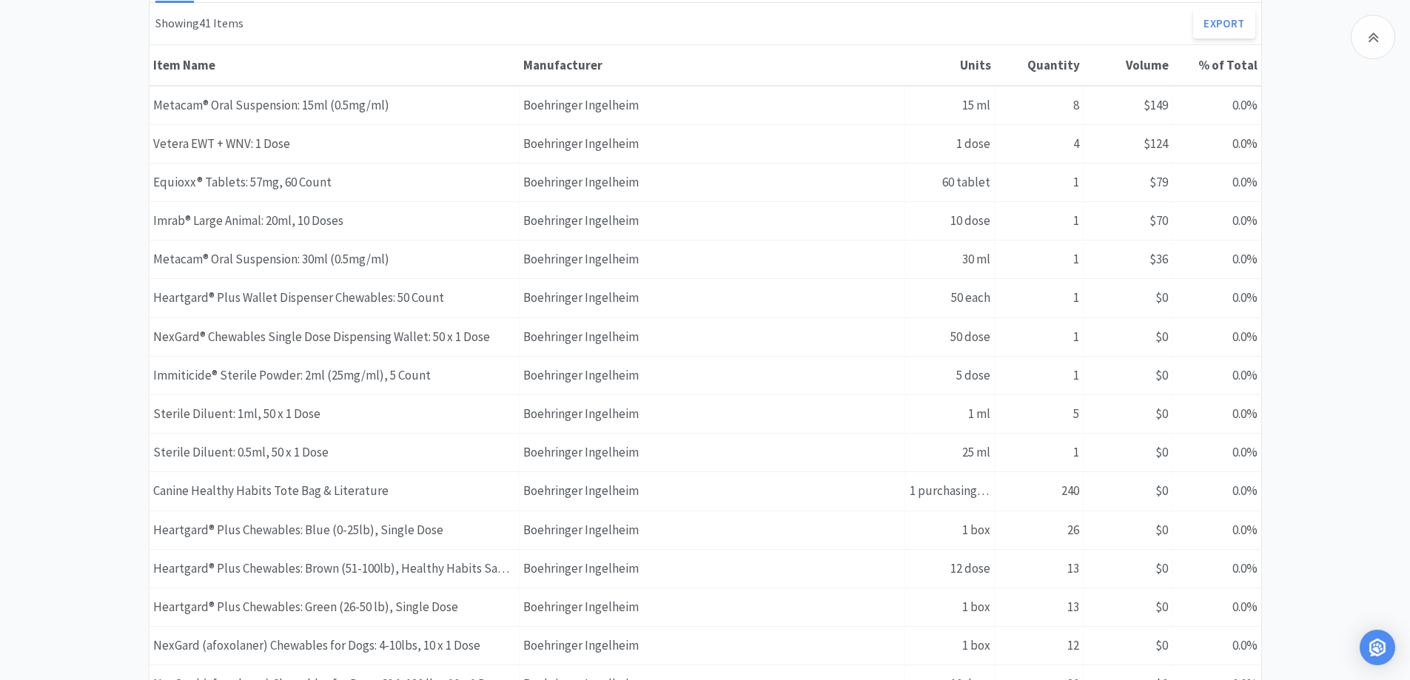
scroll to position [888, 0]
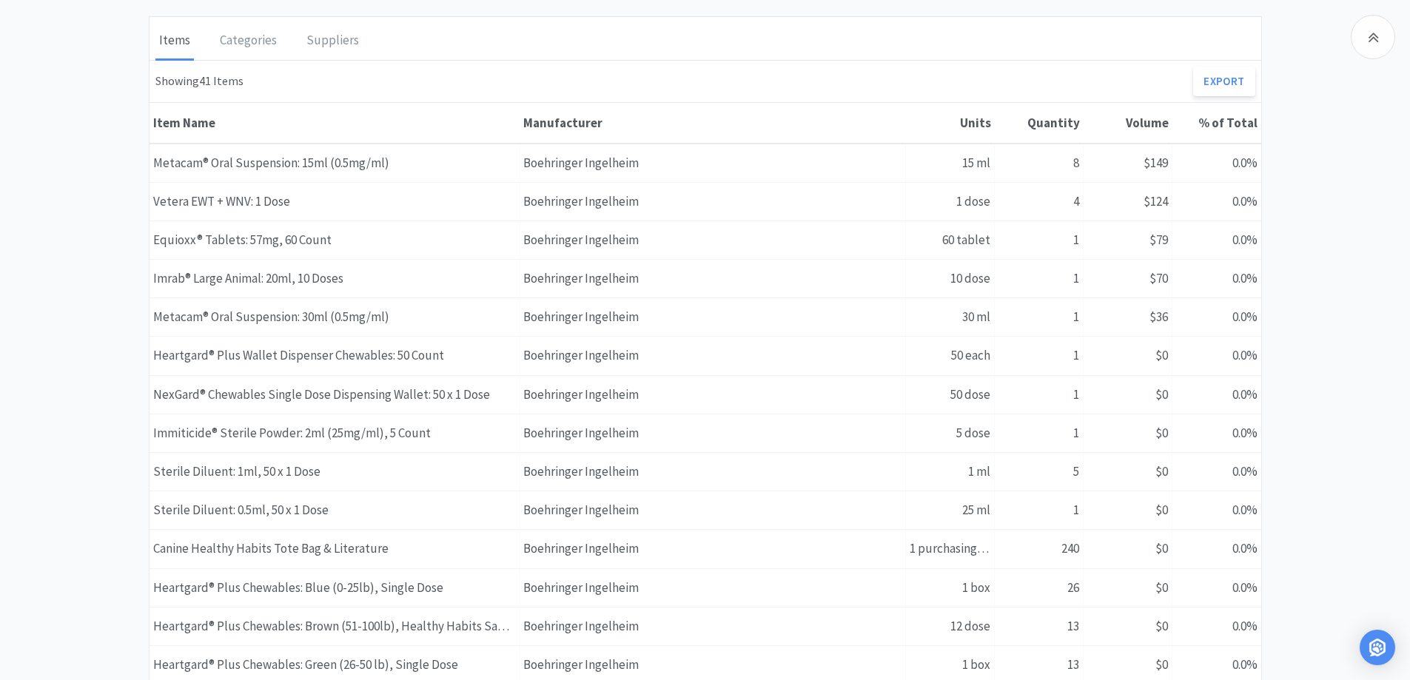
click at [79, 301] on div "Boehringer Ingelheim Manufacturers Boehringer [GEOGRAPHIC_DATA] [DATE] - [DATE]…" at bounding box center [705, 116] width 1410 height 1739
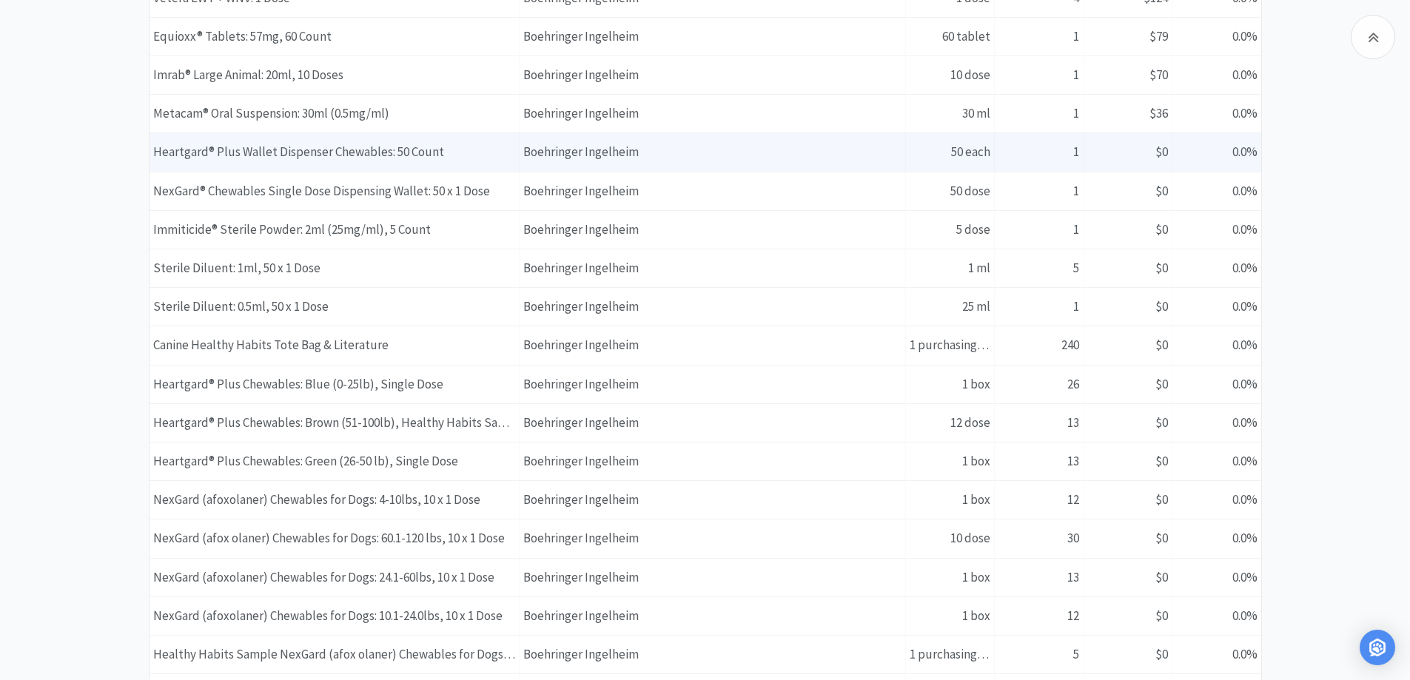
scroll to position [1238, 0]
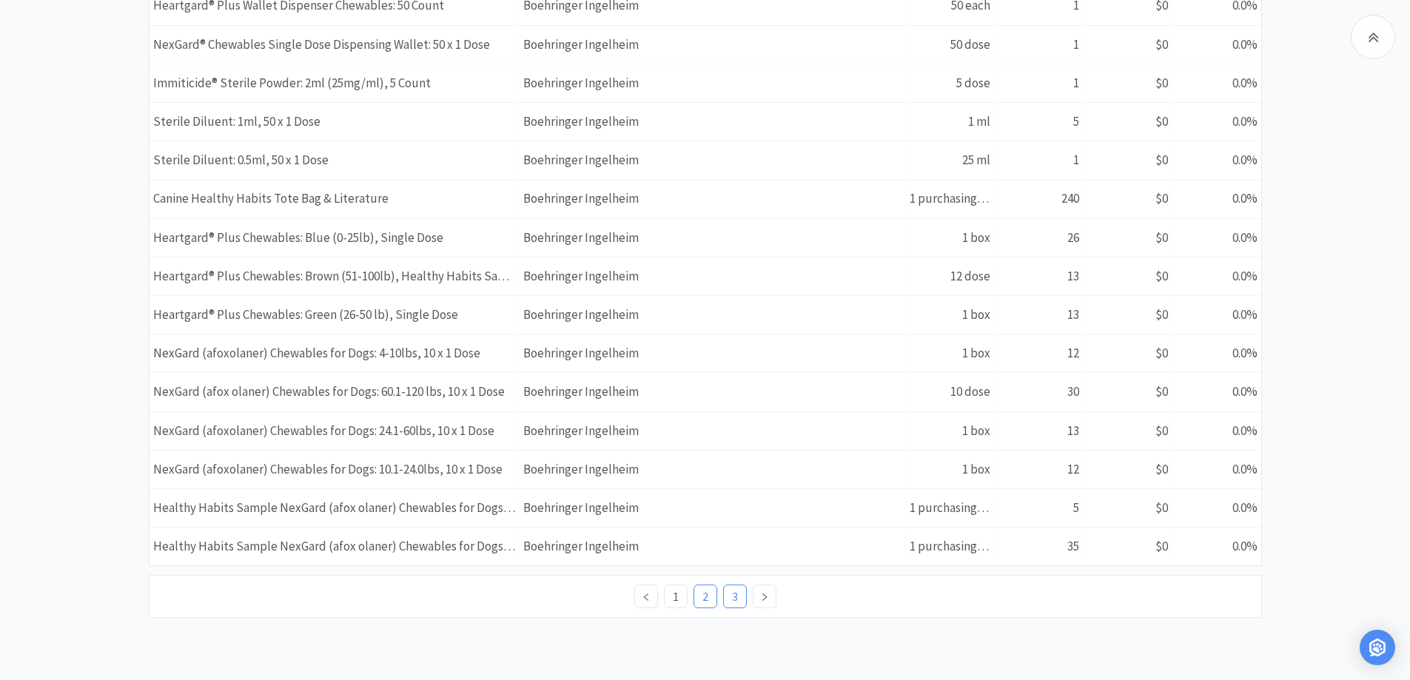
click at [741, 600] on link "3" at bounding box center [735, 597] width 22 height 22
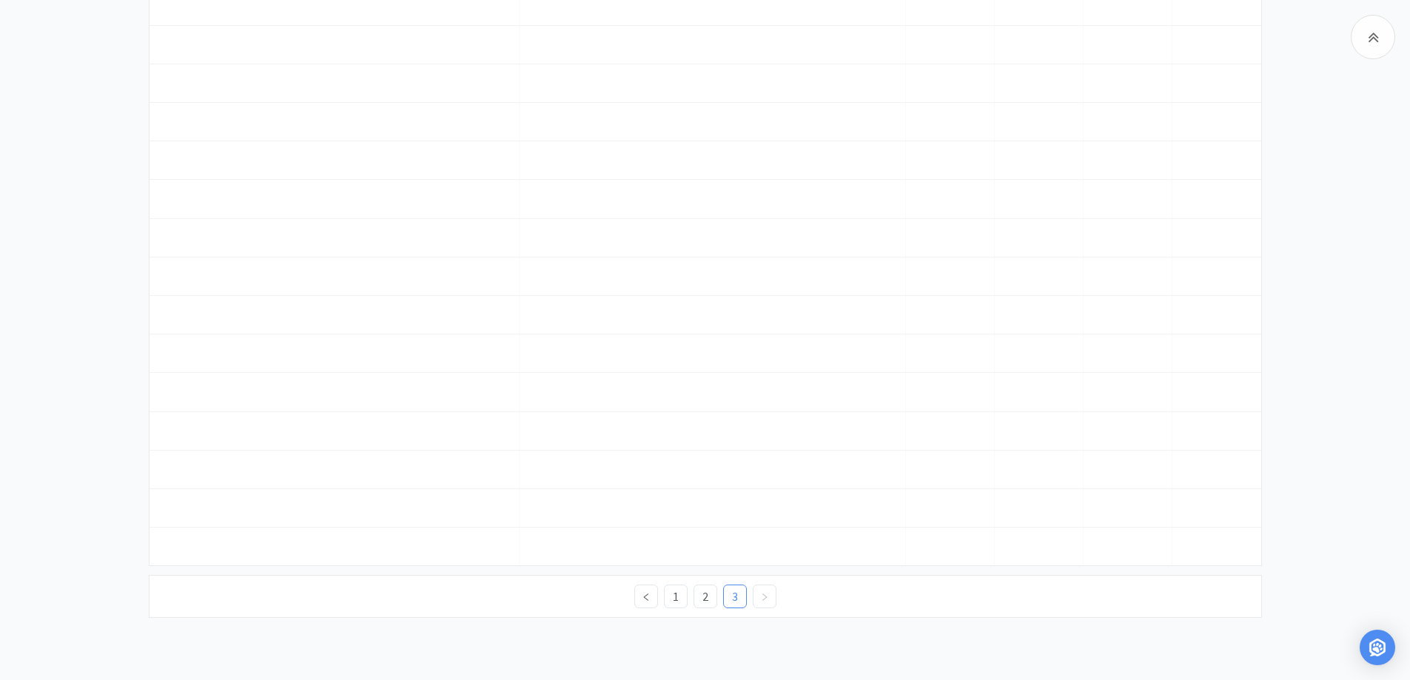
click at [688, 598] on ul "1 2 3" at bounding box center [705, 597] width 142 height 24
click at [682, 599] on link "1" at bounding box center [676, 597] width 22 height 22
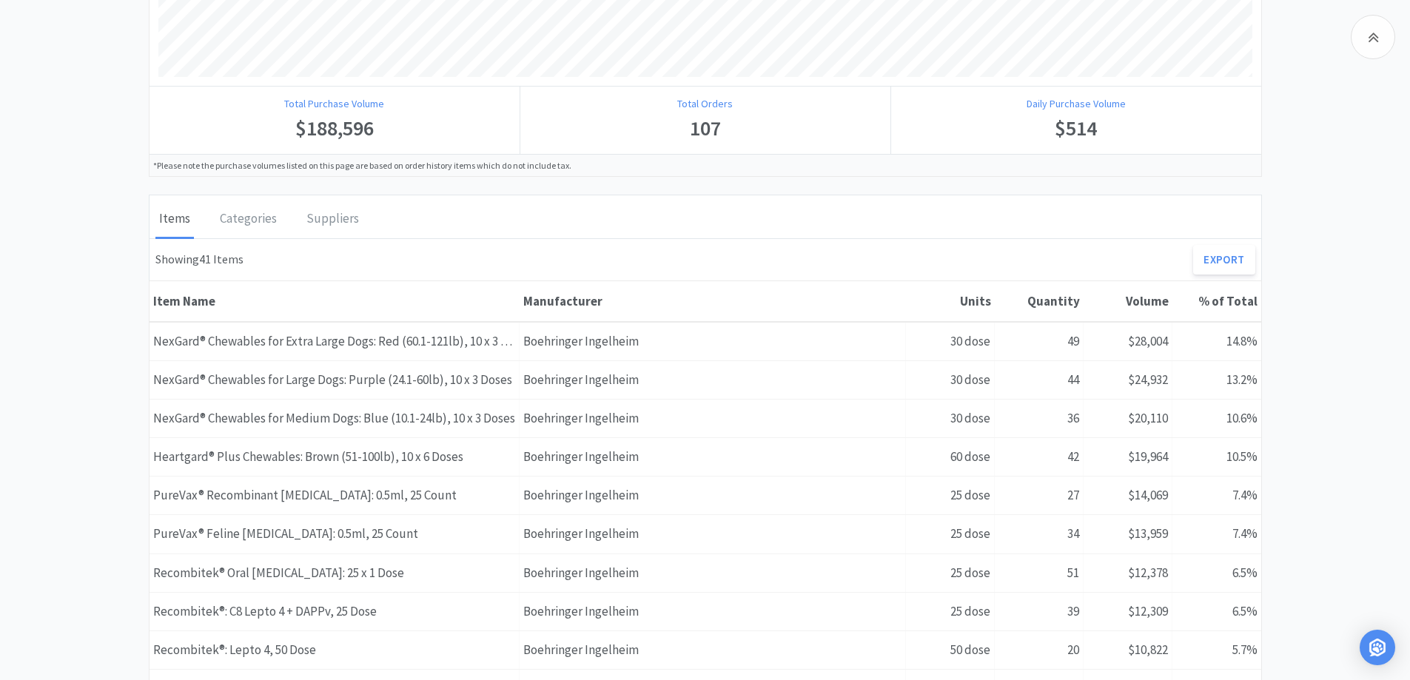
scroll to position [740, 0]
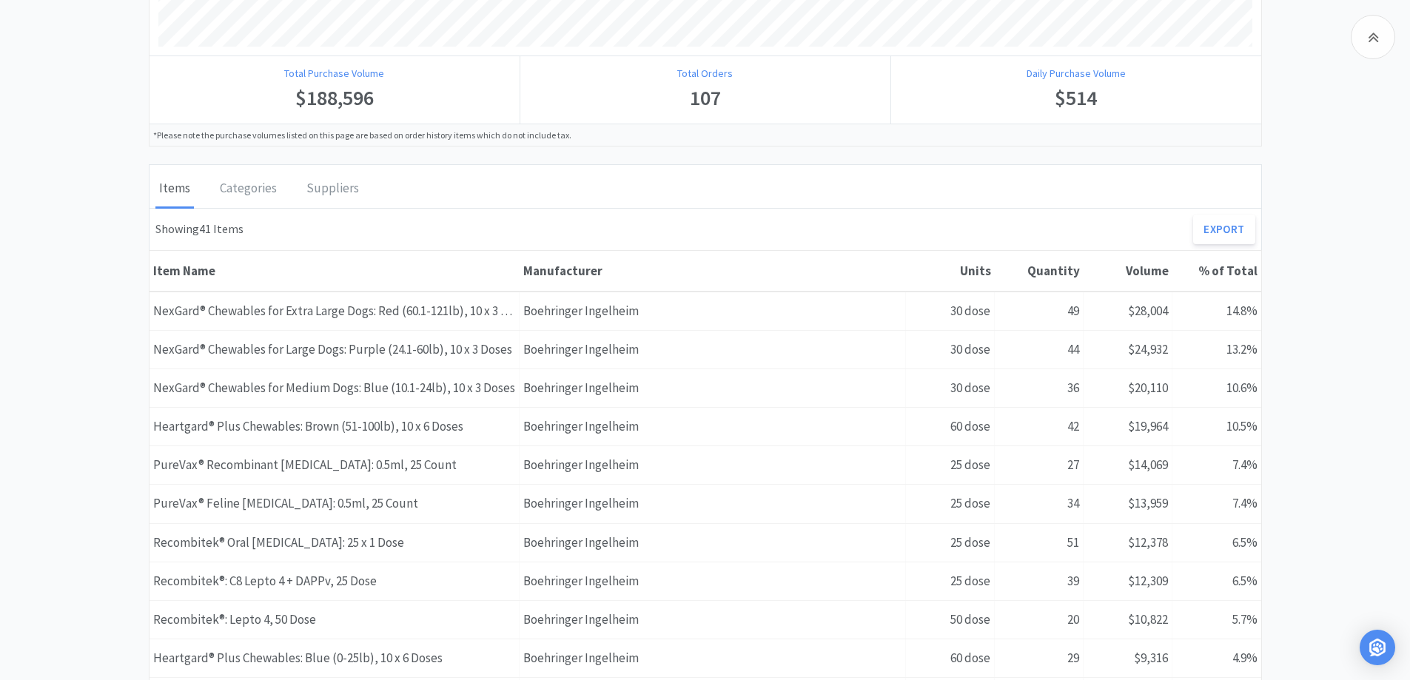
click at [80, 364] on div "Boehringer Ingelheim Manufacturers Boehringer [GEOGRAPHIC_DATA] [DATE] - [DATE]…" at bounding box center [705, 264] width 1410 height 1739
click at [1374, 421] on div "Boehringer Ingelheim Manufacturers Boehringer [GEOGRAPHIC_DATA] [DATE] - [DATE]…" at bounding box center [705, 264] width 1410 height 1739
click at [101, 220] on div "Boehringer Ingelheim Manufacturers Boehringer [GEOGRAPHIC_DATA] [DATE] - [DATE]…" at bounding box center [705, 264] width 1410 height 1739
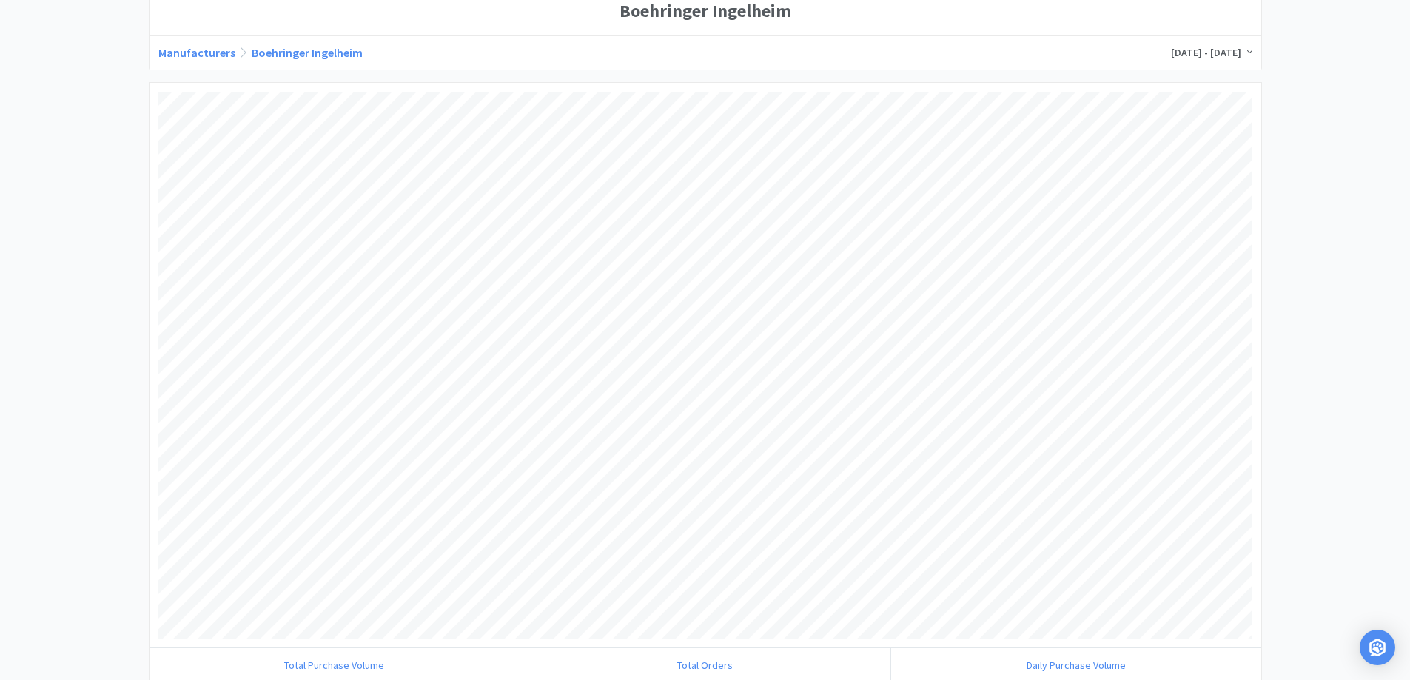
scroll to position [0, 0]
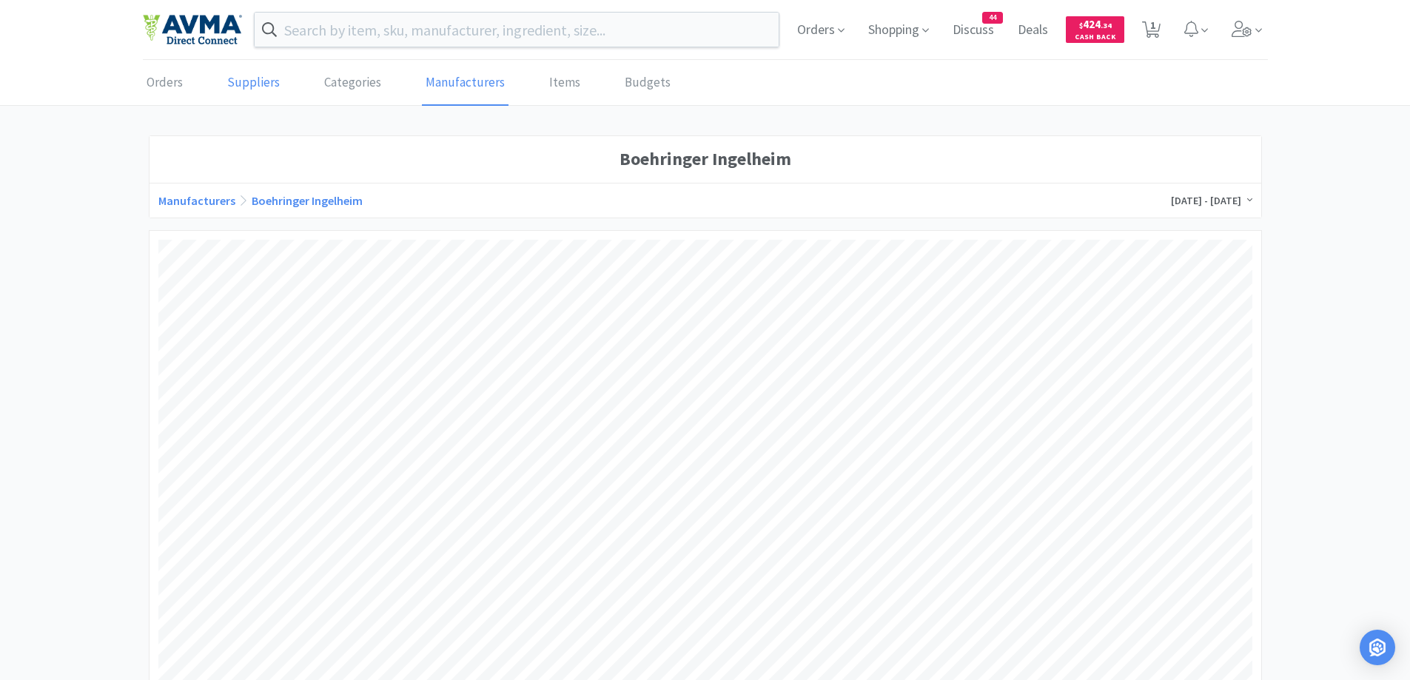
click at [255, 89] on link "Suppliers" at bounding box center [254, 83] width 60 height 45
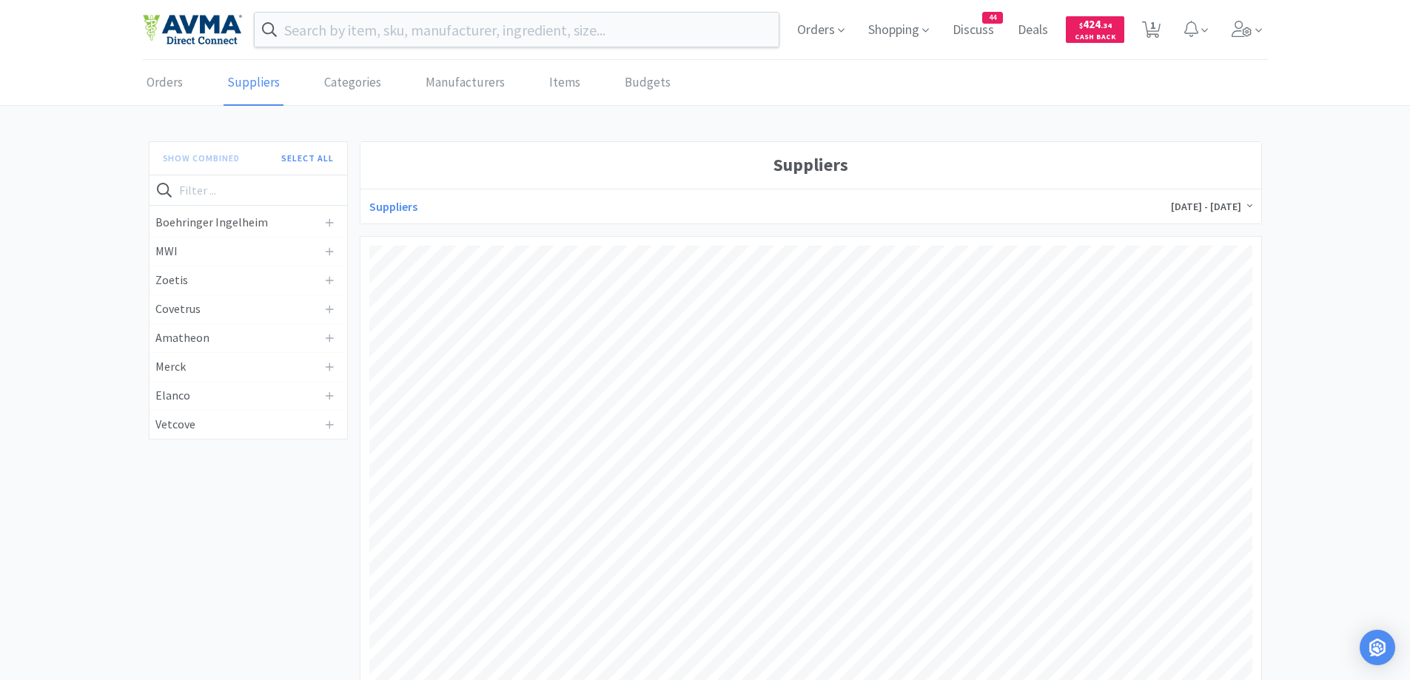
scroll to position [441, 883]
click at [284, 219] on h4 "Boehringer Ingelheim" at bounding box center [237, 222] width 164 height 19
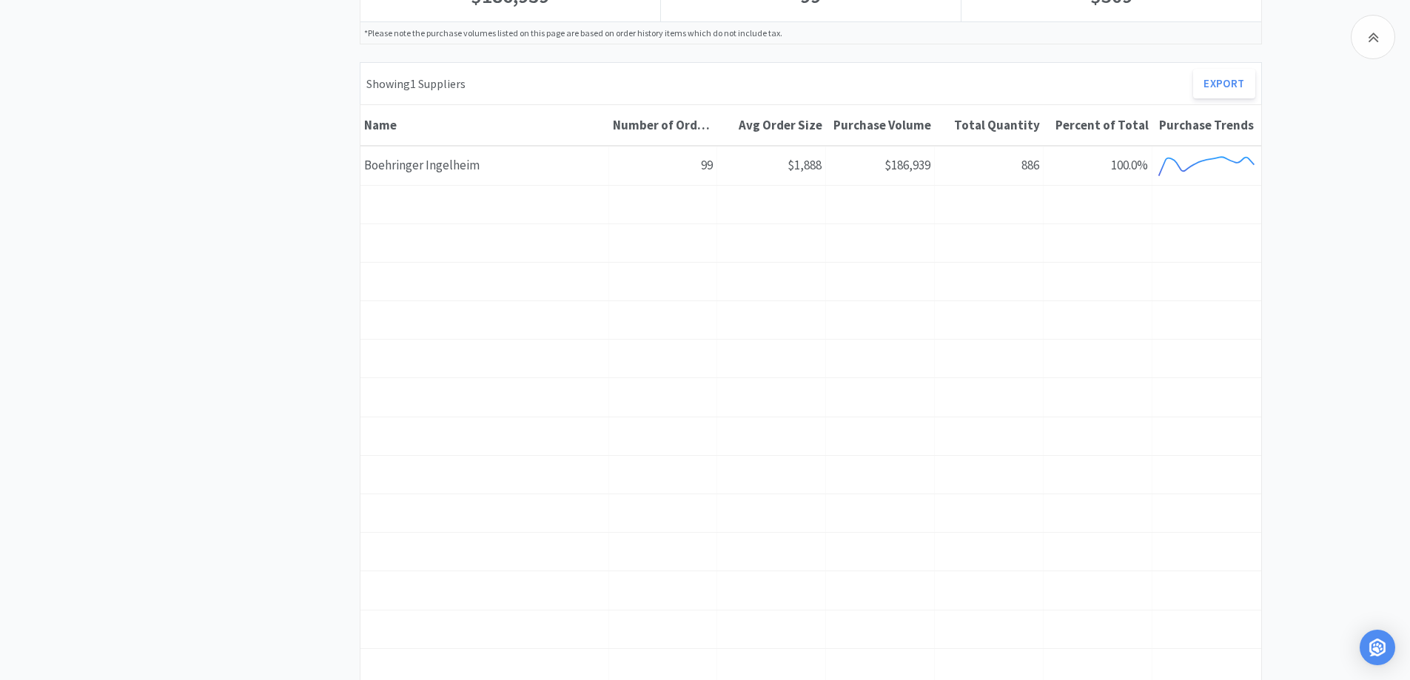
scroll to position [592, 0]
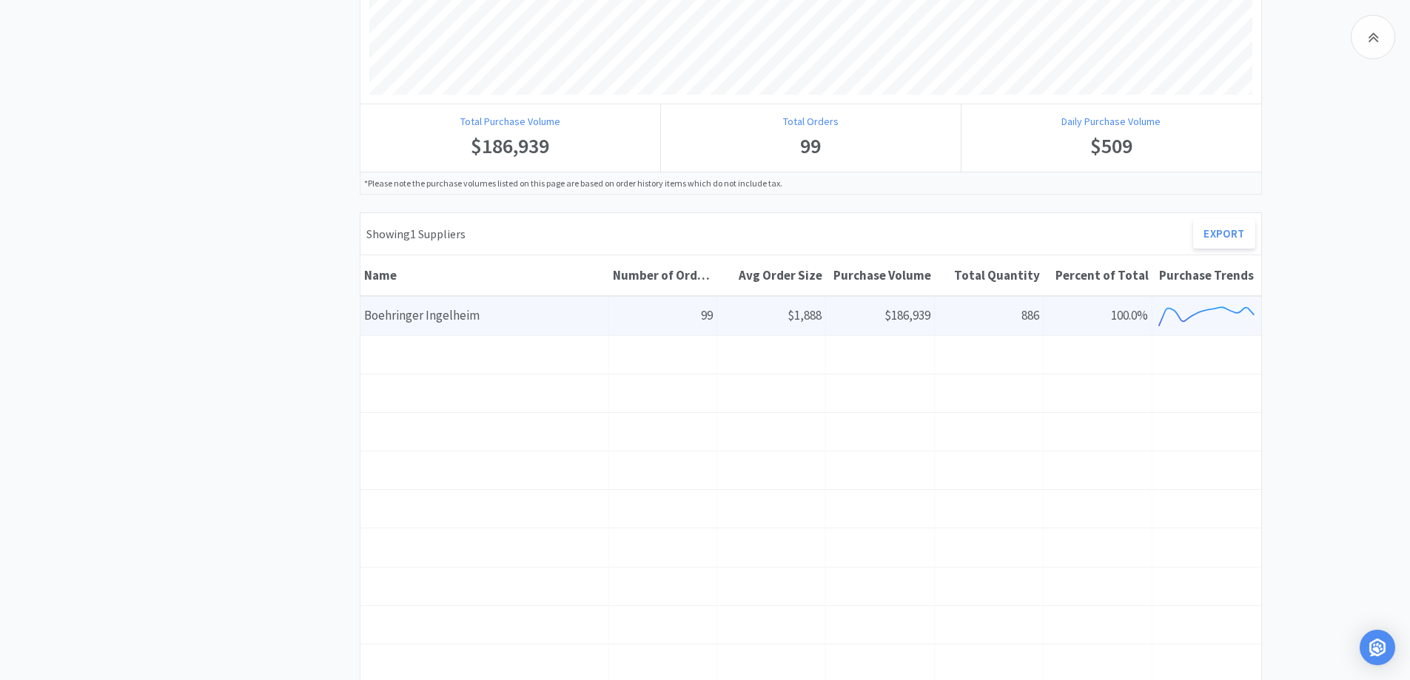
click at [659, 301] on div "Number of Orders 99" at bounding box center [663, 316] width 109 height 38
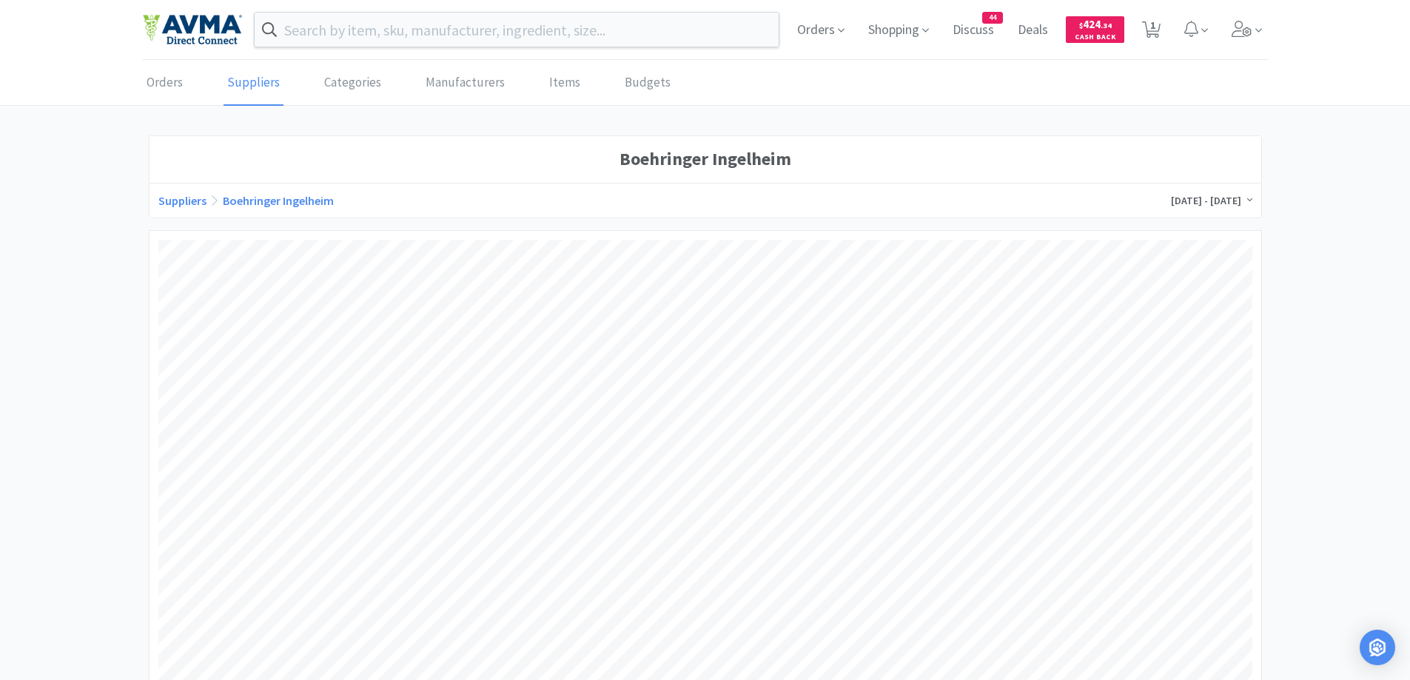
scroll to position [547, 1094]
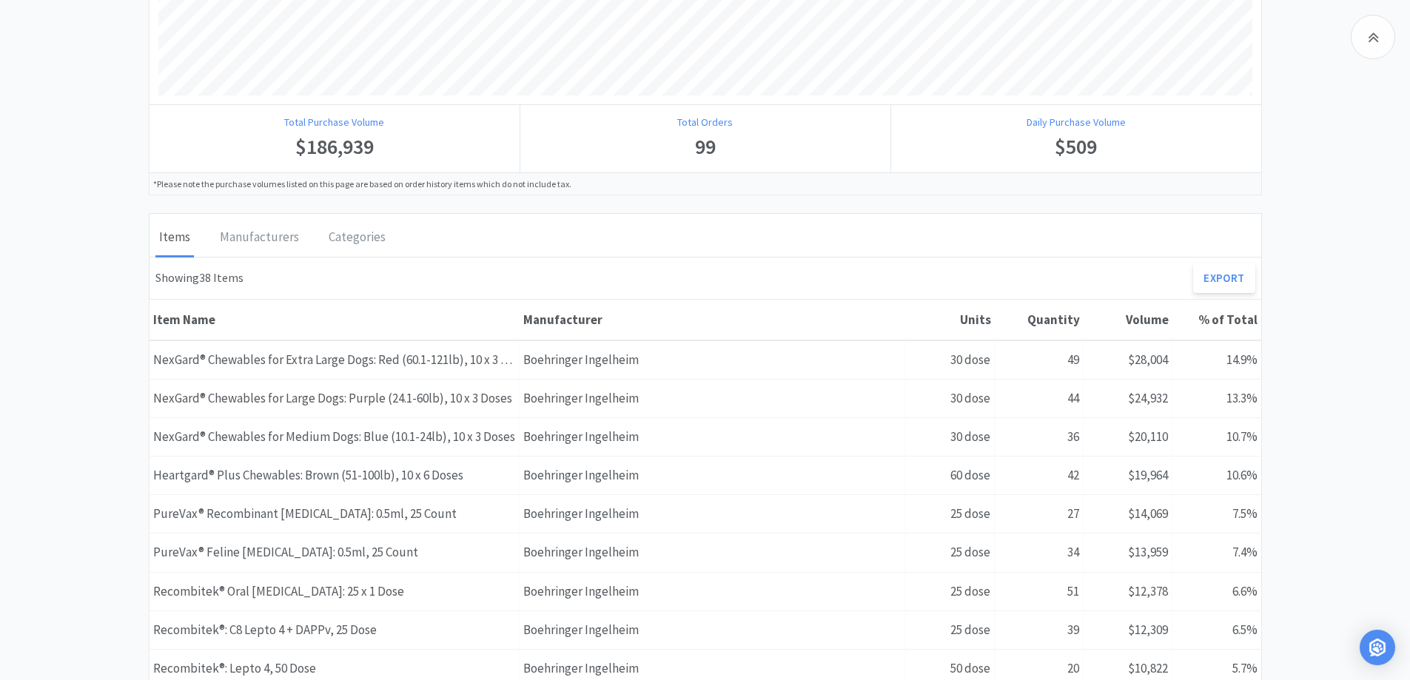
scroll to position [740, 0]
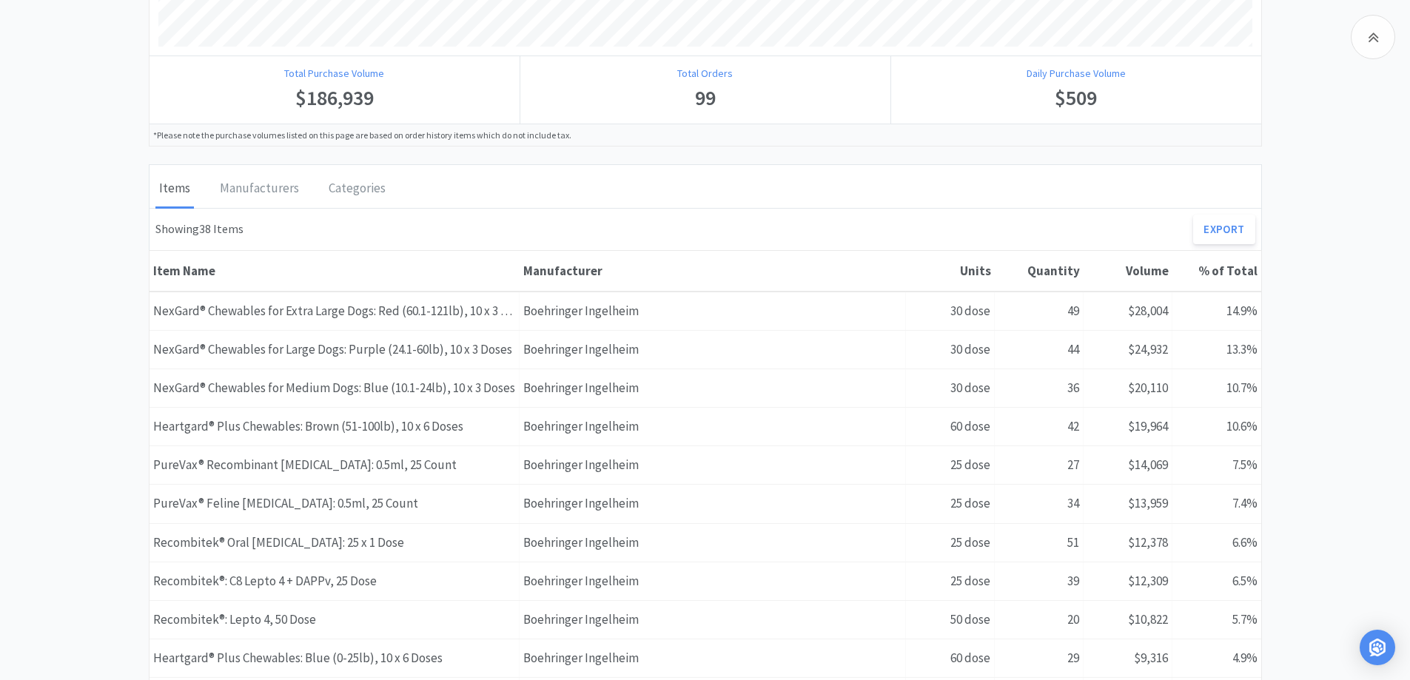
click at [1357, 227] on div "Boehringer Ingelheim Suppliers Boehringer [GEOGRAPHIC_DATA] [DATE] - [DATE] Tot…" at bounding box center [705, 264] width 1410 height 1739
click at [81, 200] on div "Boehringer Ingelheim Suppliers Boehringer [GEOGRAPHIC_DATA] [DATE] - [DATE] Tot…" at bounding box center [705, 264] width 1410 height 1739
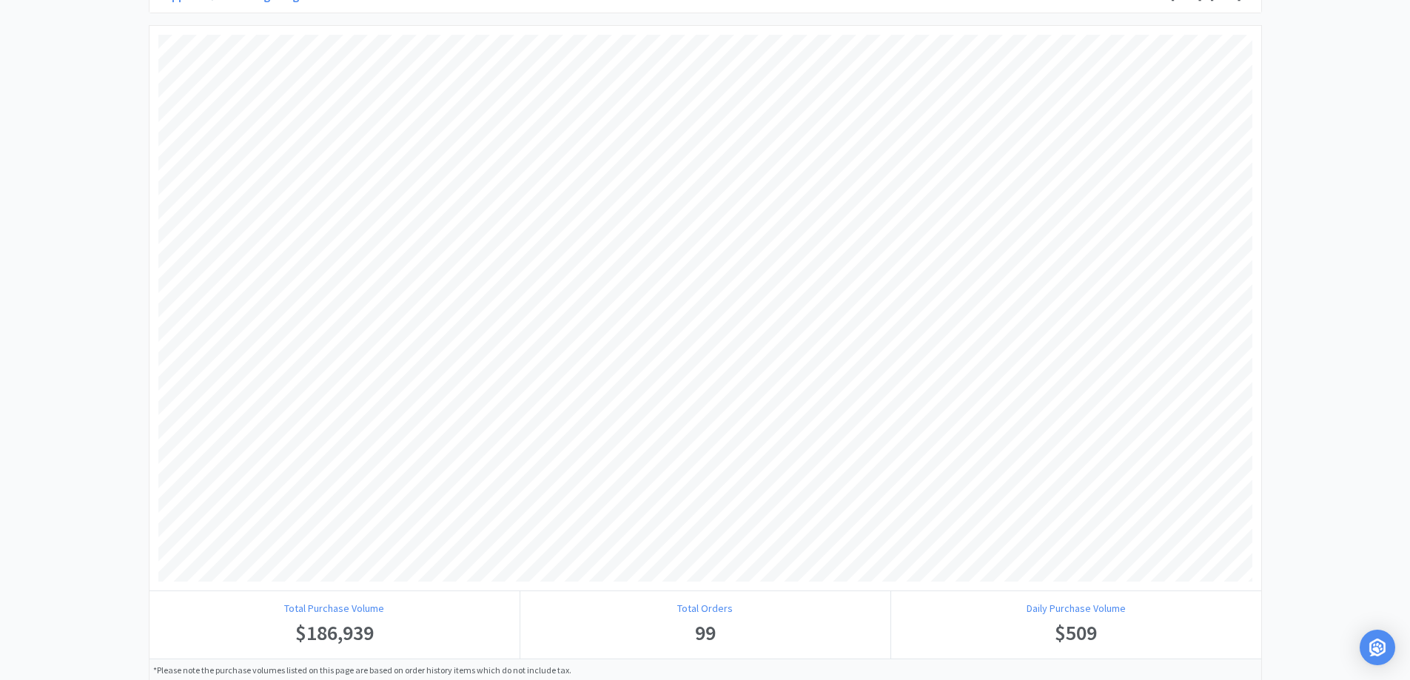
scroll to position [0, 0]
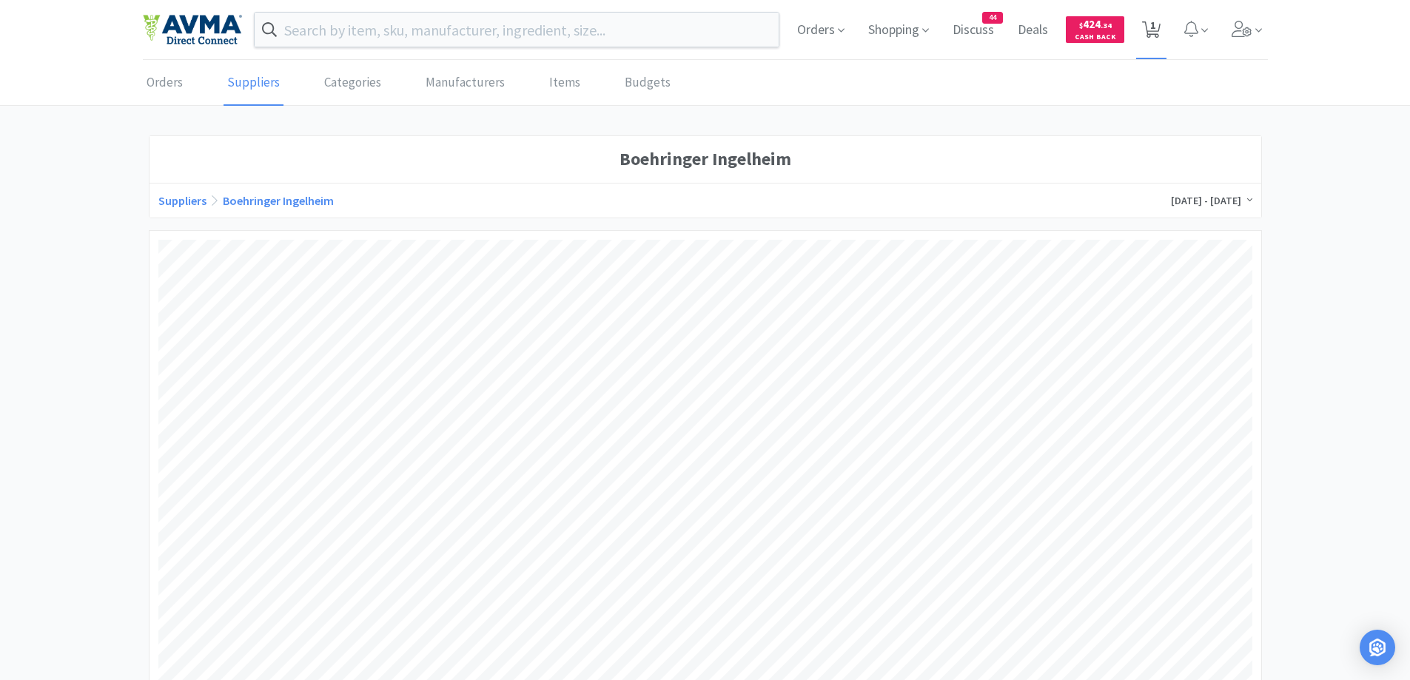
click at [1149, 32] on icon at bounding box center [1151, 29] width 19 height 16
select select "1"
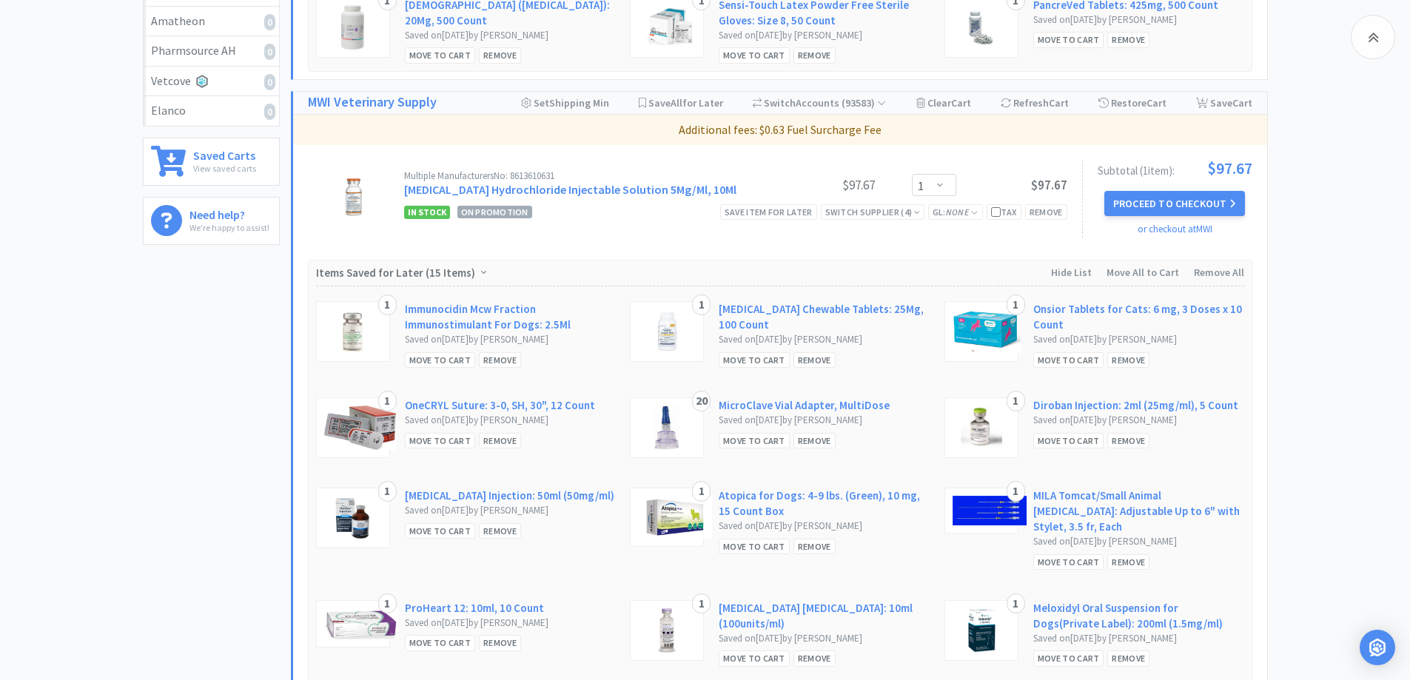
scroll to position [592, 0]
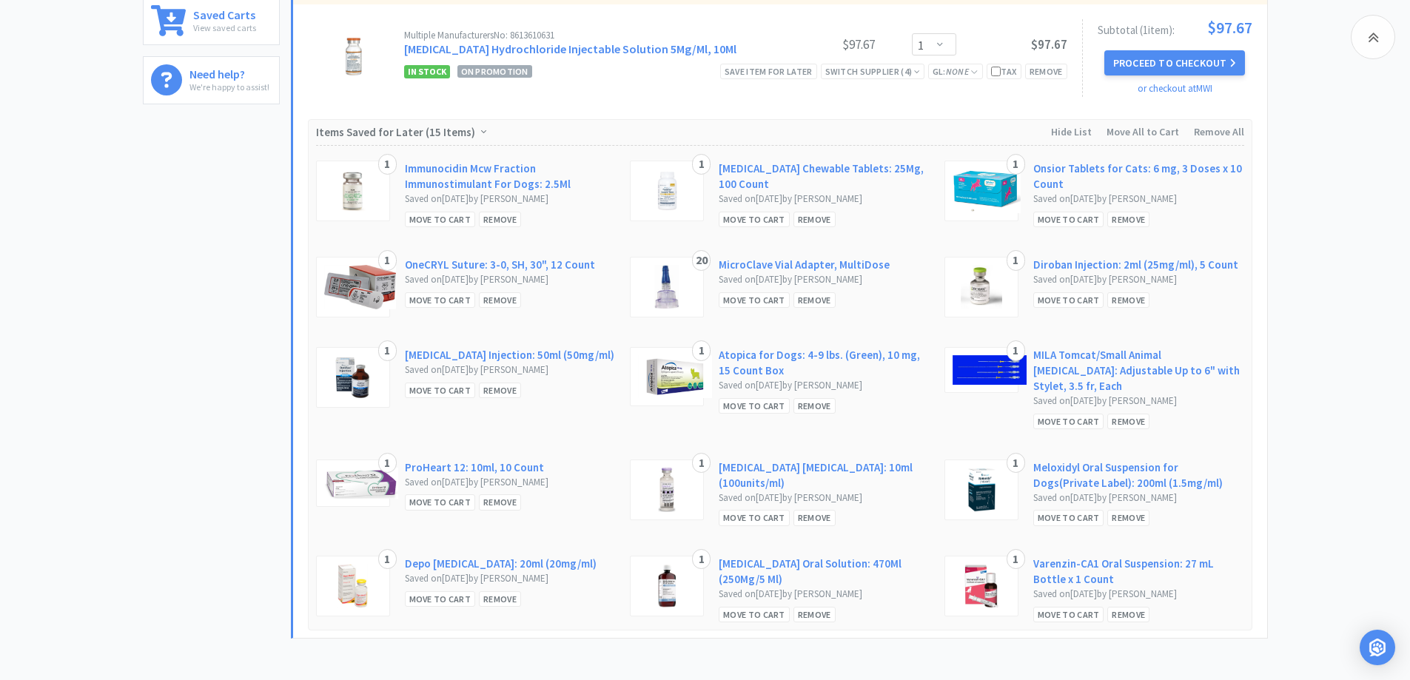
click at [1348, 329] on div "All Carts 1 Items $ 97 . 67 Subtotal 1 Carts How It Works Monthly Budget Septem…" at bounding box center [705, 80] width 1410 height 1167
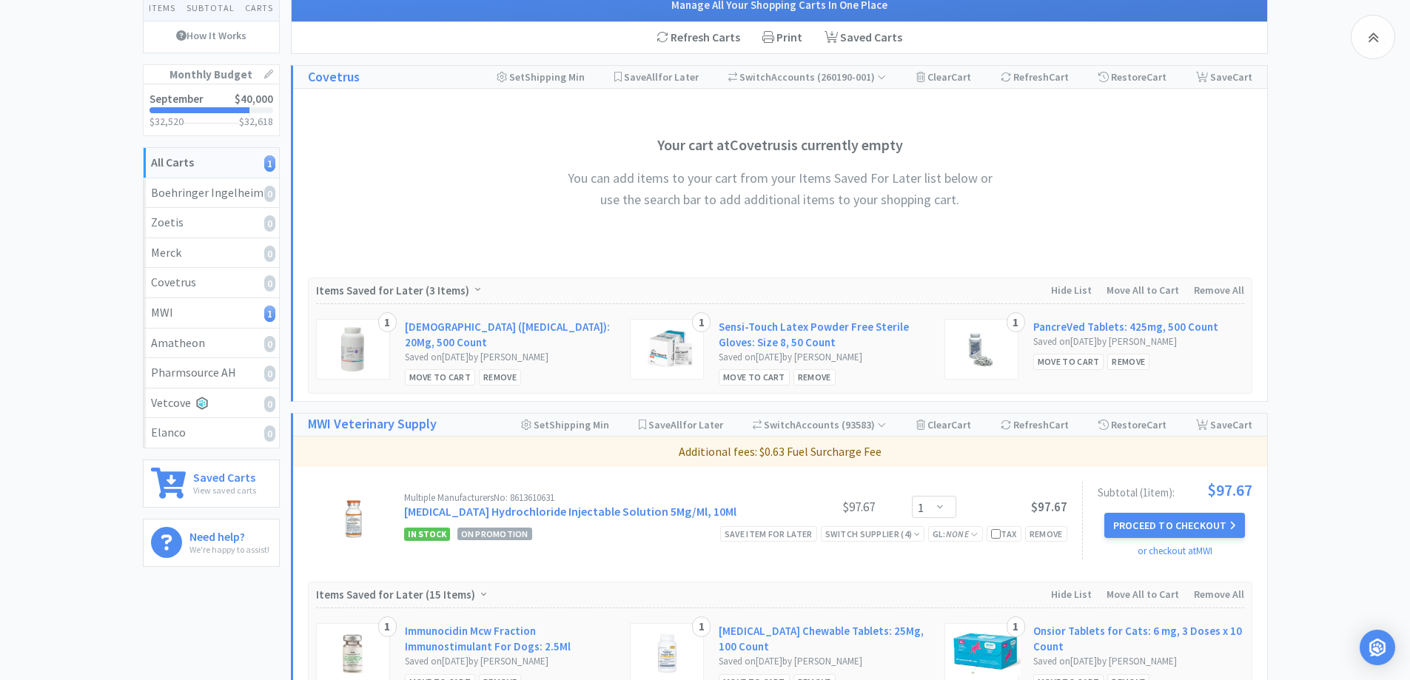
scroll to position [95, 0]
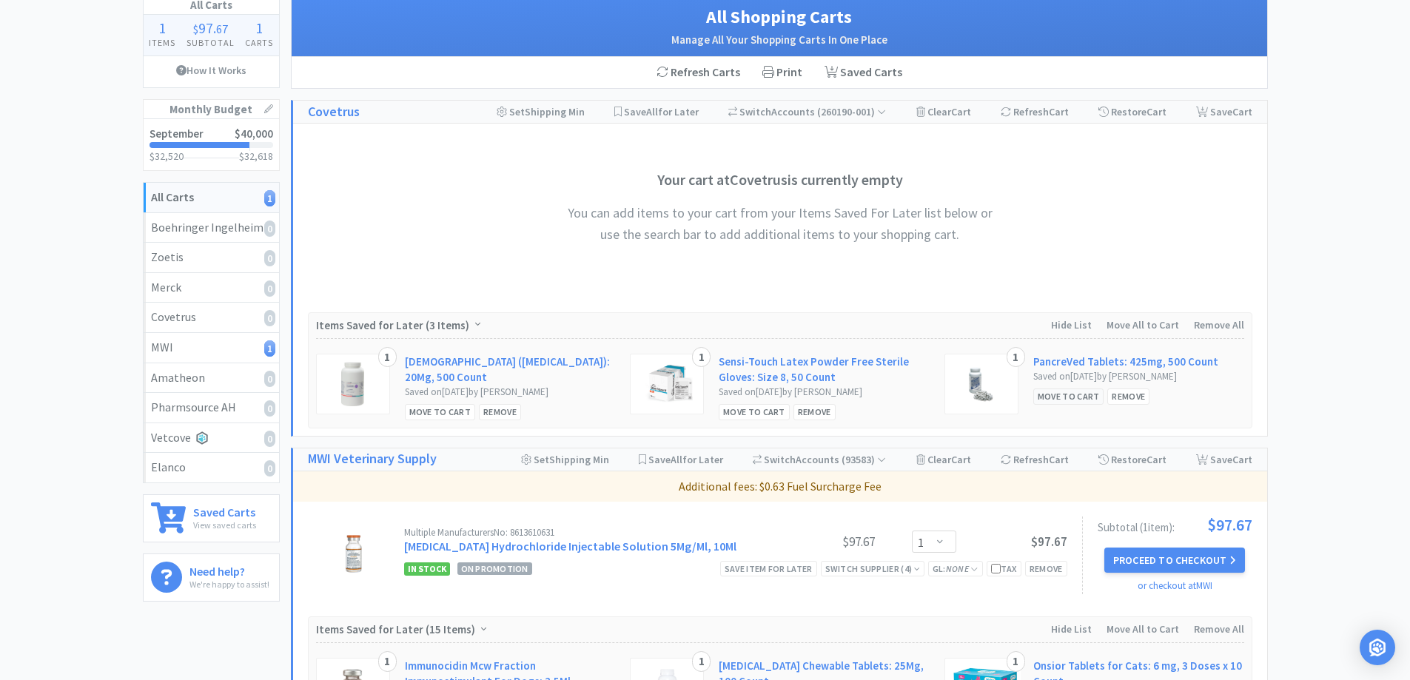
click at [1070, 403] on div "Move to Cart" at bounding box center [1068, 397] width 71 height 16
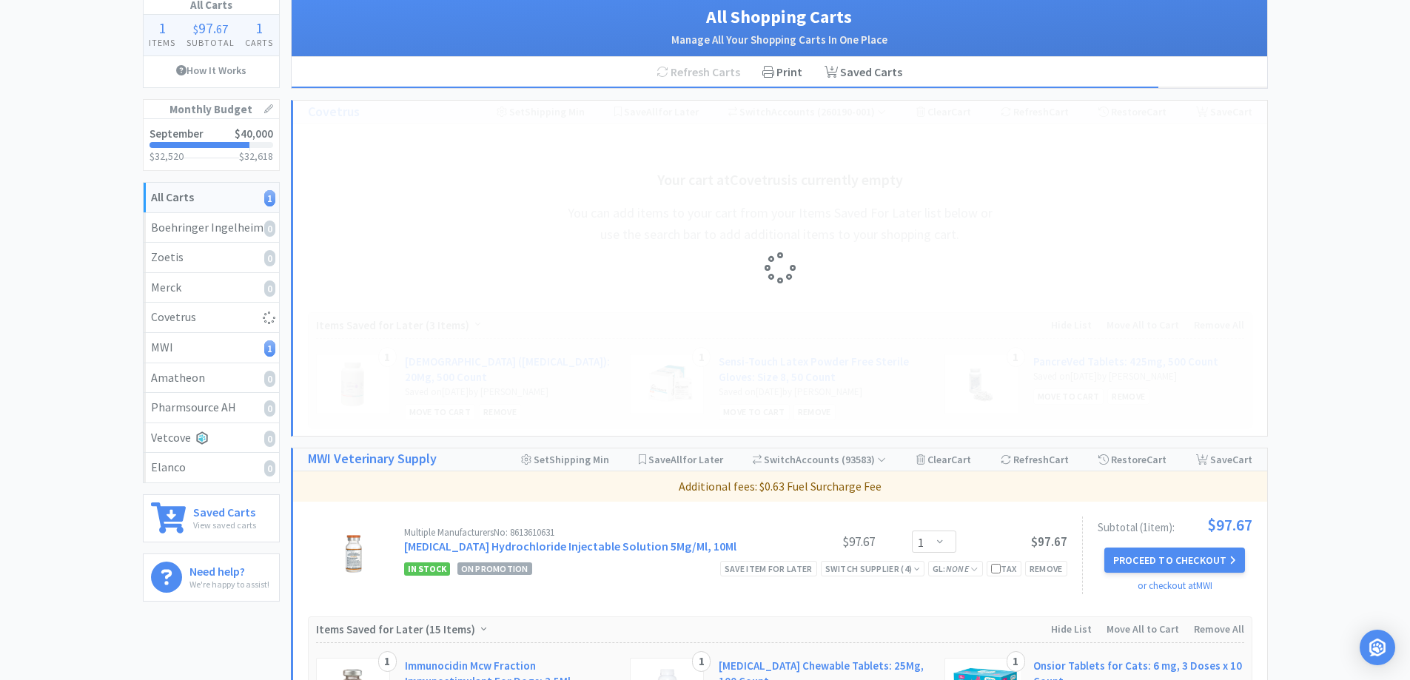
select select "1"
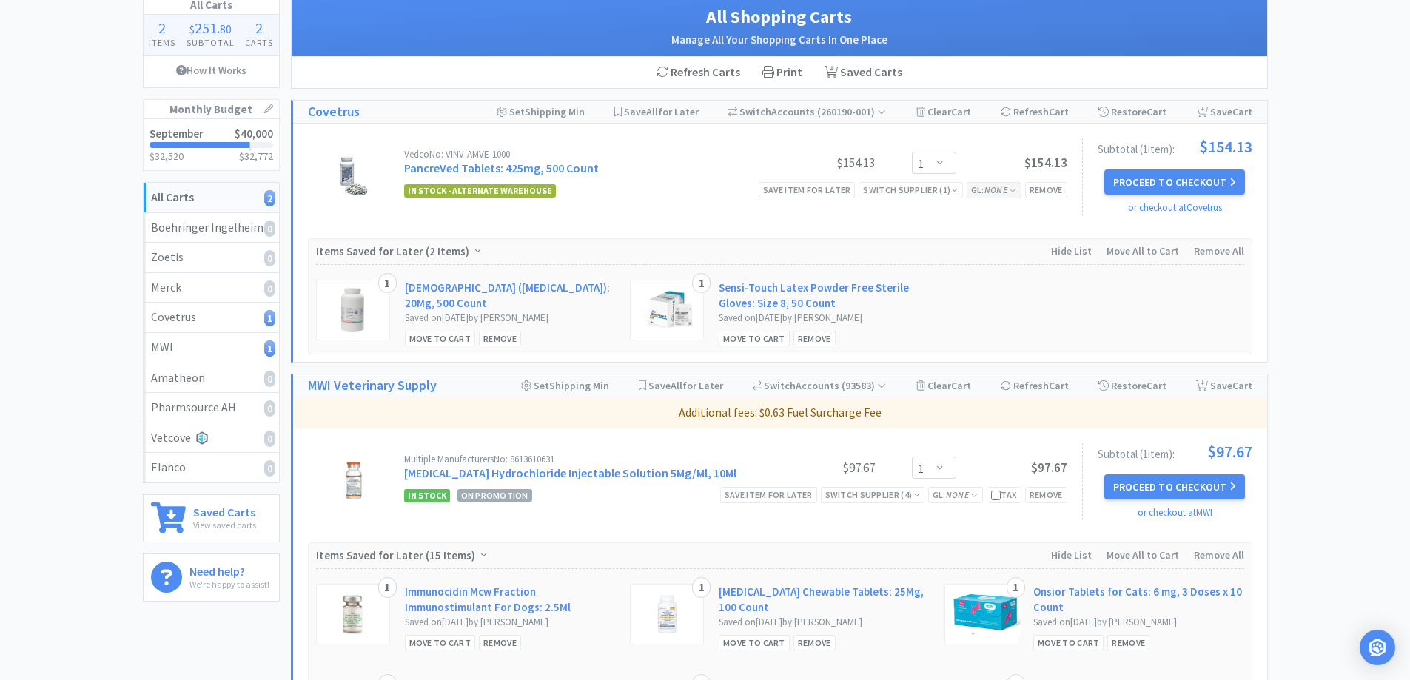
click at [987, 191] on icon "None" at bounding box center [996, 189] width 23 height 11
click at [958, 251] on input "text" at bounding box center [967, 254] width 170 height 30
type input "6105"
click at [970, 298] on button "Update GL Code" at bounding box center [967, 288] width 170 height 25
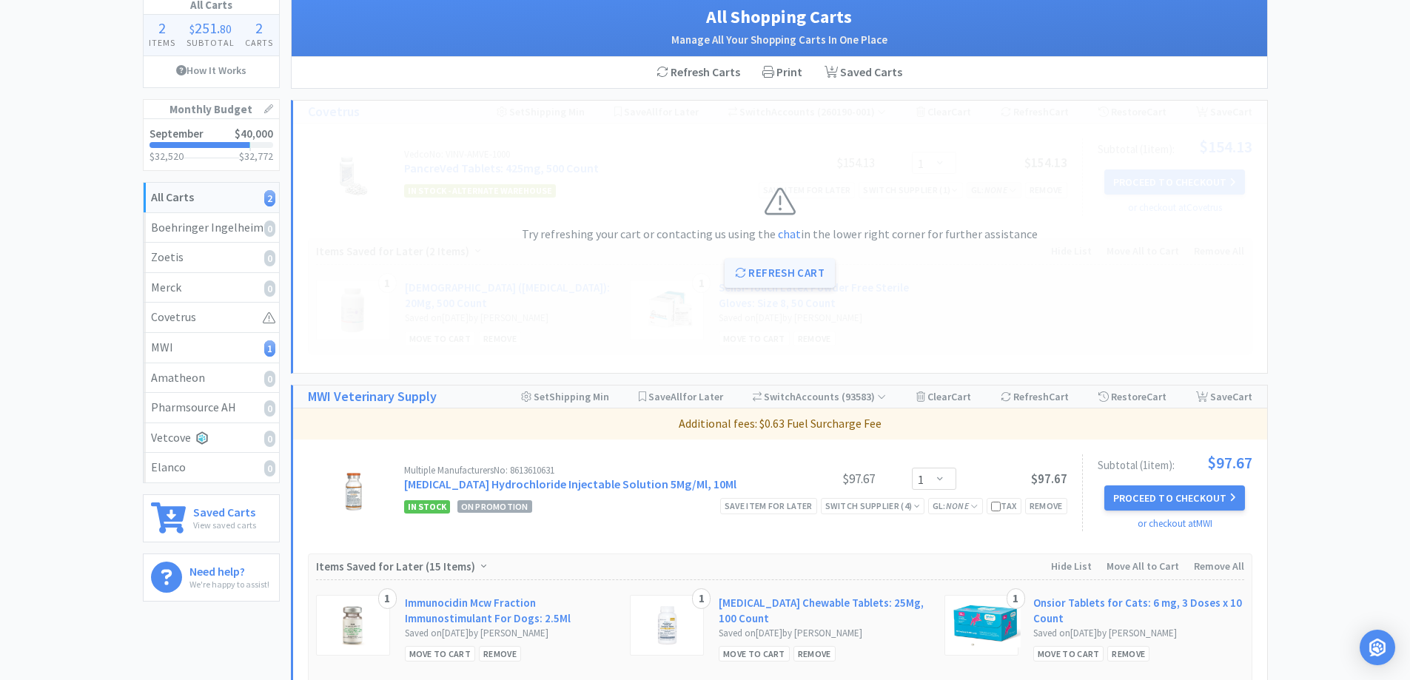
click at [787, 275] on button "Refresh Cart" at bounding box center [780, 273] width 110 height 30
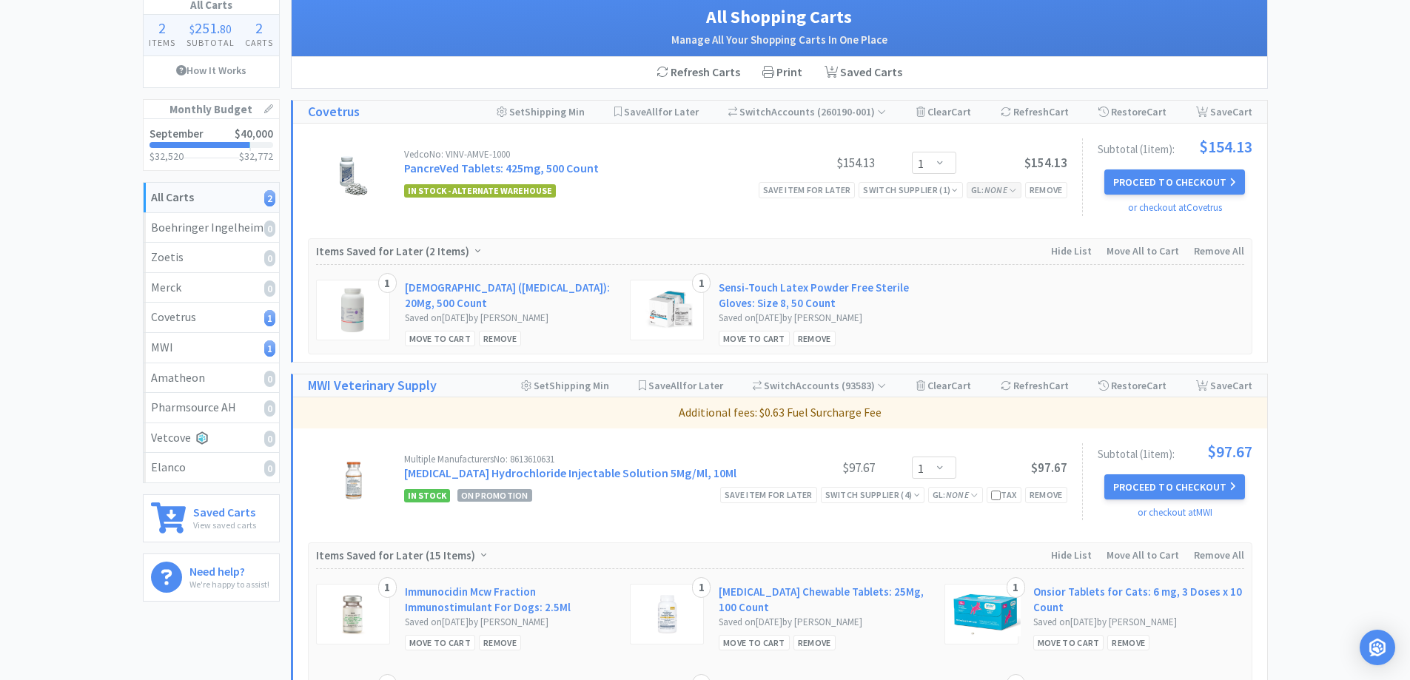
click at [98, 251] on div "All Carts 2 Items $ 251 . 80 Subtotal 2 Carts How It Works Monthly Budget Septe…" at bounding box center [705, 541] width 1410 height 1093
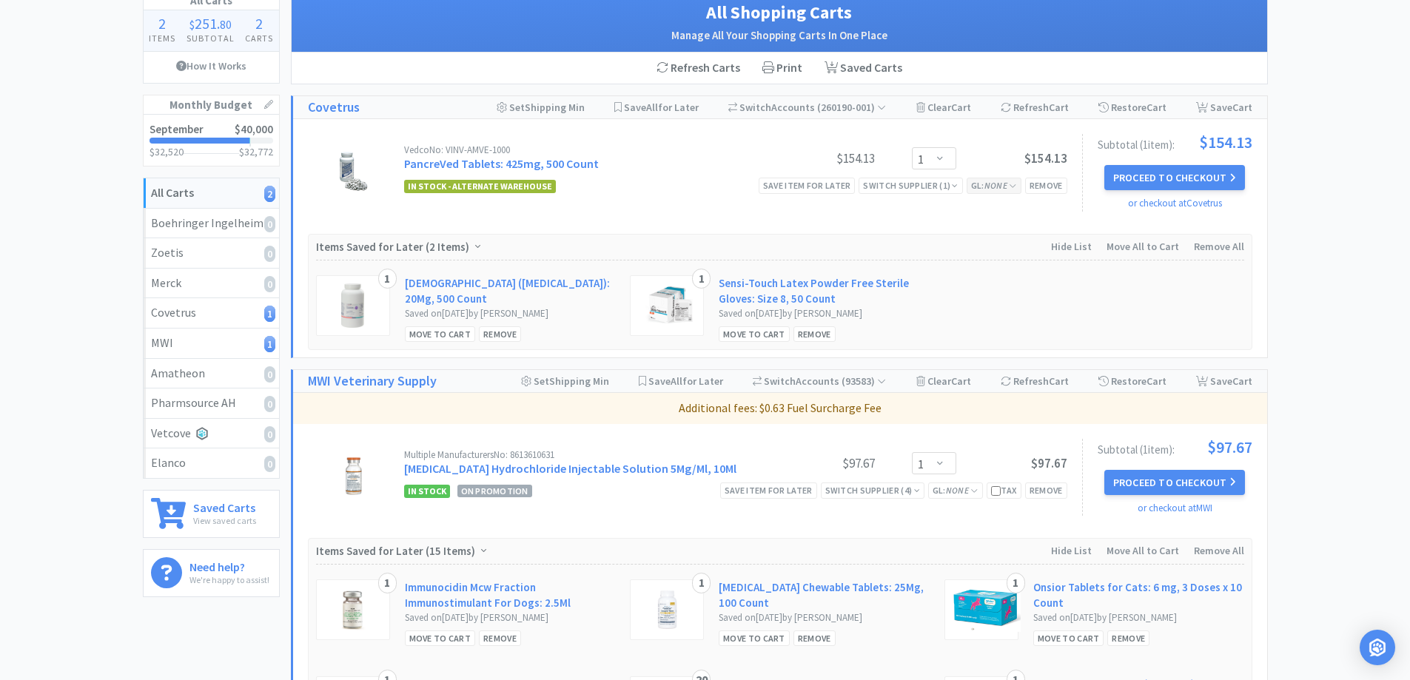
scroll to position [0, 0]
